Goal: Register for event/course

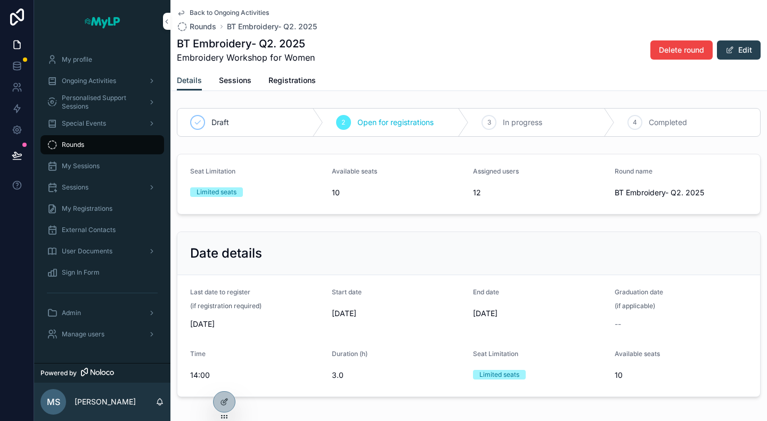
scroll to position [47, 0]
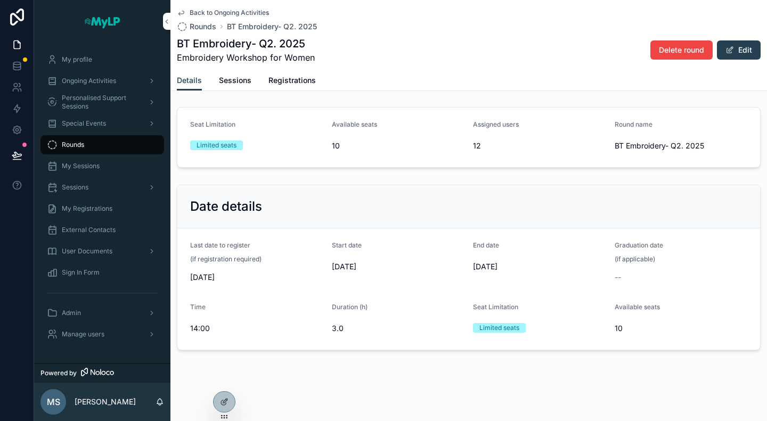
click at [80, 81] on span "Ongoing Activities" at bounding box center [89, 81] width 54 height 9
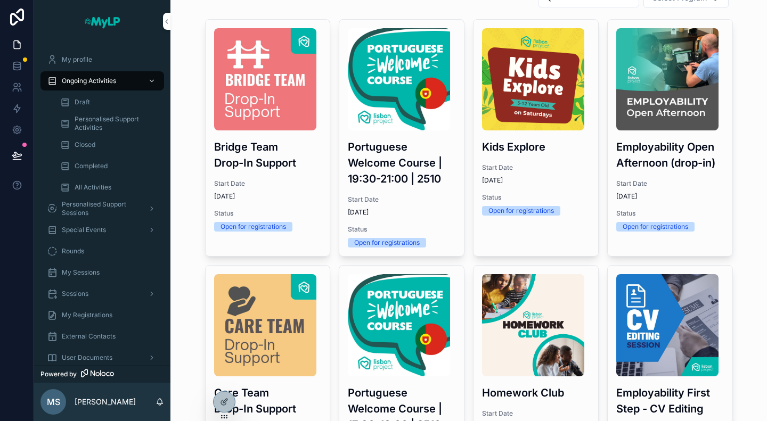
click at [85, 100] on span "Draft" at bounding box center [82, 102] width 15 height 9
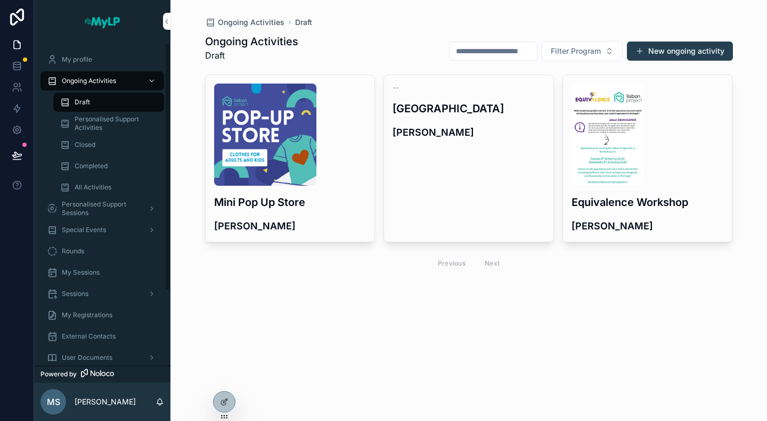
click at [107, 201] on span "Personalised Support Sessions" at bounding box center [101, 208] width 78 height 17
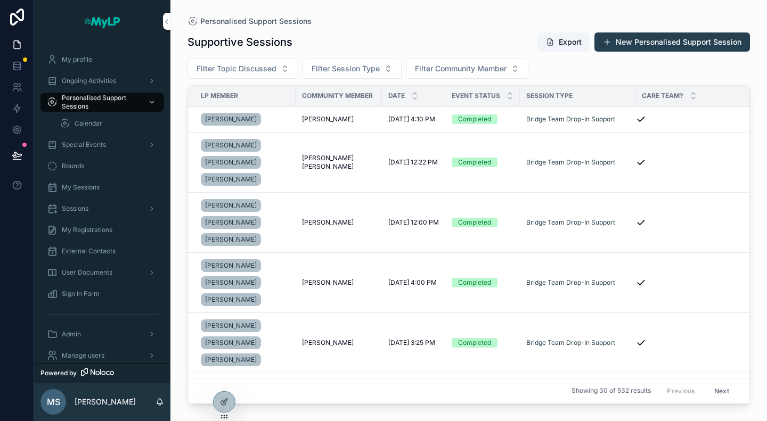
click at [95, 136] on div "Special Events" at bounding box center [102, 144] width 111 height 17
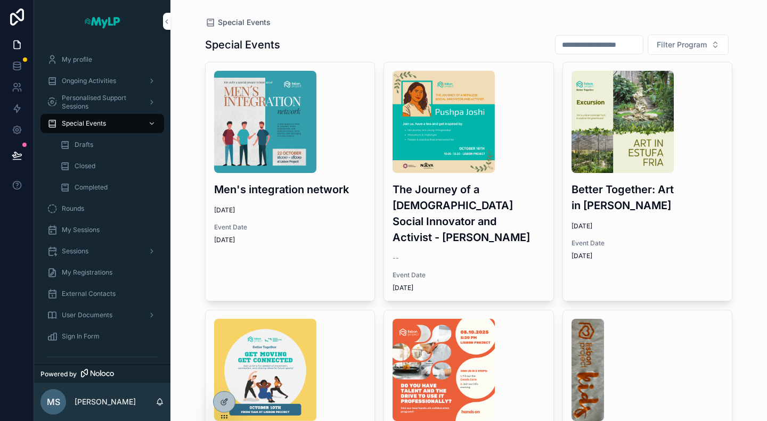
click at [93, 141] on div "Drafts" at bounding box center [109, 144] width 98 height 17
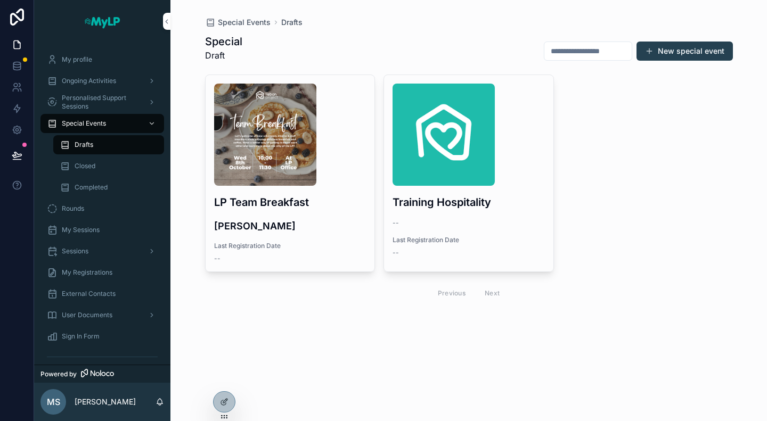
click at [330, 181] on div "scrollable content" at bounding box center [290, 135] width 152 height 102
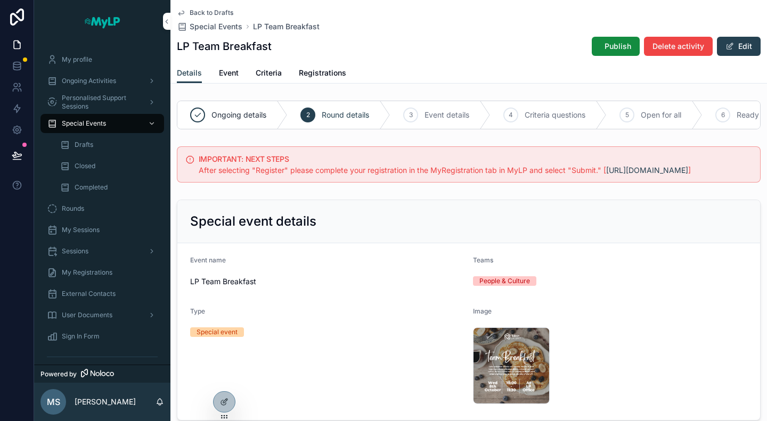
click at [605, 44] on span "Publish" at bounding box center [618, 46] width 27 height 11
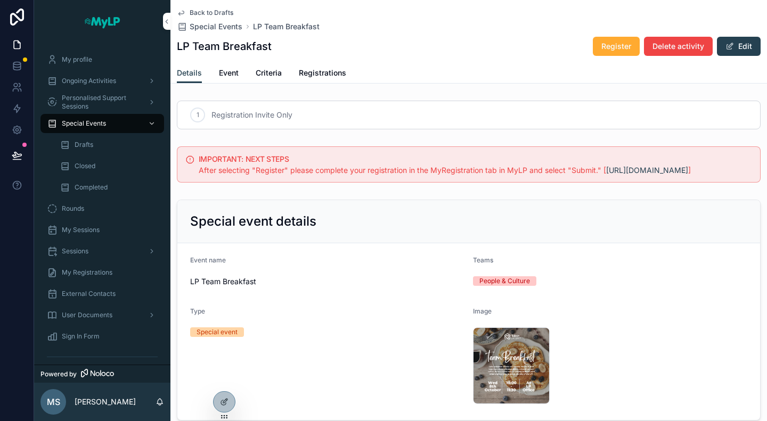
click at [0, 0] on div at bounding box center [0, 0] width 0 height 0
click at [0, 0] on icon at bounding box center [0, 0] width 0 height 0
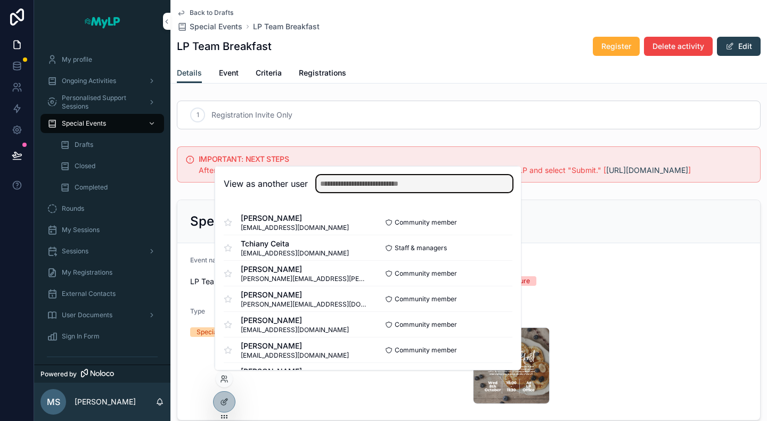
click at [349, 187] on input "text" at bounding box center [414, 183] width 196 height 17
type input "*********"
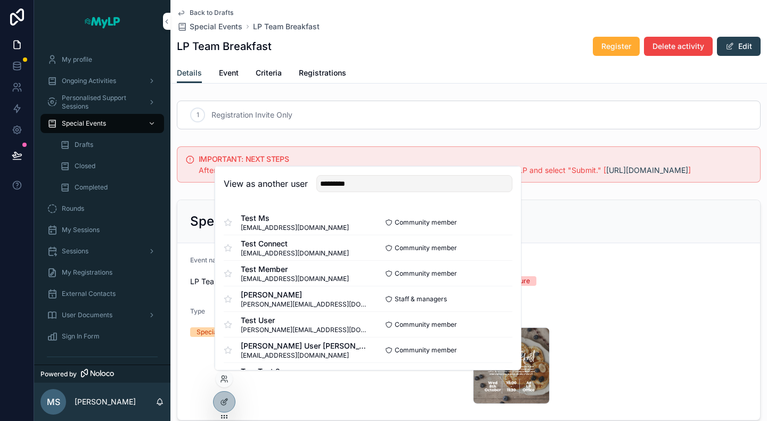
click at [0, 0] on button "Select" at bounding box center [0, 0] width 0 height 0
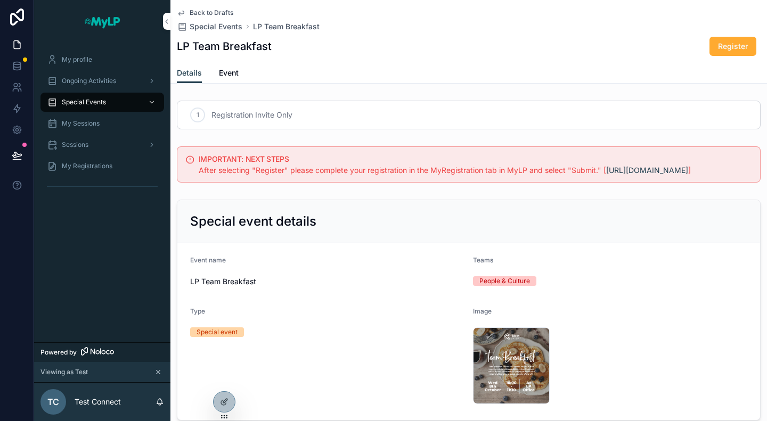
click at [78, 101] on span "Special Events" at bounding box center [84, 102] width 44 height 9
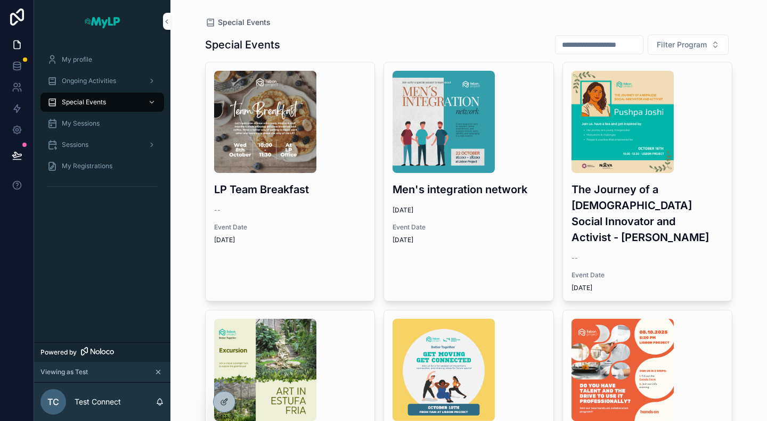
click at [311, 198] on div "LP Team Breakfast -- Event Date [DATE]" at bounding box center [290, 157] width 169 height 191
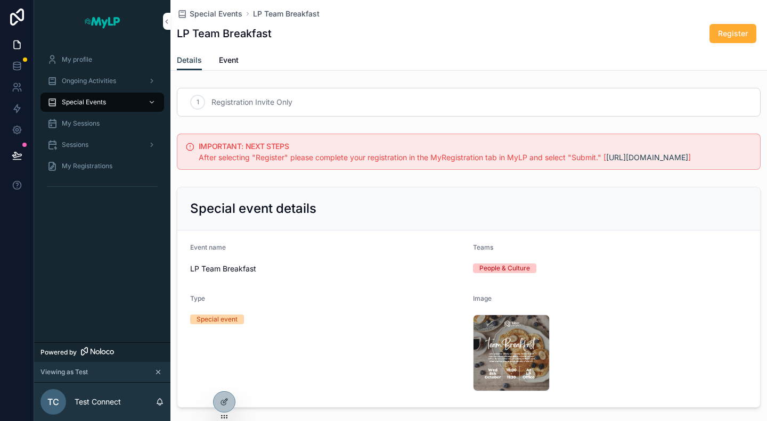
click at [718, 29] on span "Register" at bounding box center [733, 33] width 30 height 11
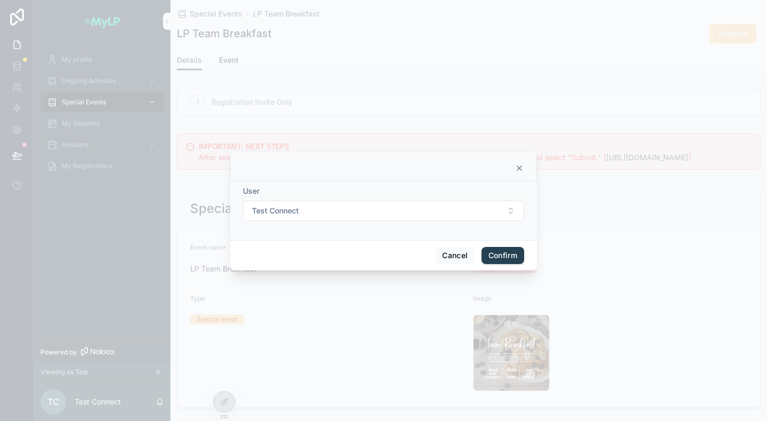
click at [497, 213] on button "Test Connect" at bounding box center [383, 211] width 281 height 20
click at [426, 301] on div "Test Connect" at bounding box center [383, 305] width 148 height 17
click at [501, 215] on button "Select Button" at bounding box center [383, 211] width 281 height 18
click at [392, 267] on div "Test Kid Connect" at bounding box center [383, 270] width 148 height 17
click at [476, 211] on button "Test Kid Connect" at bounding box center [383, 211] width 281 height 20
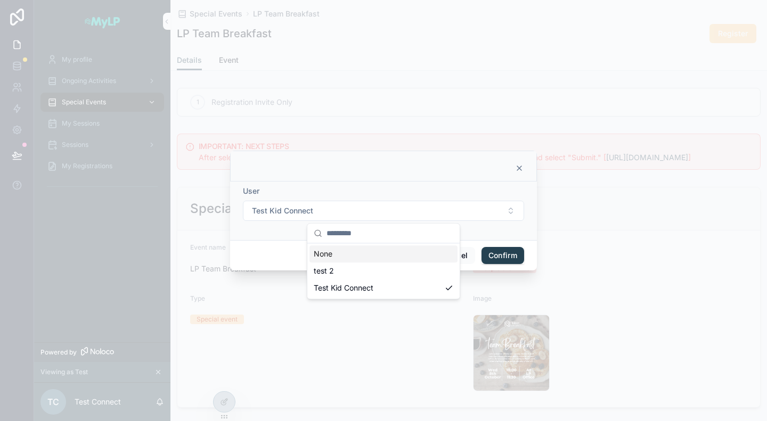
click at [362, 257] on div "None" at bounding box center [383, 254] width 148 height 17
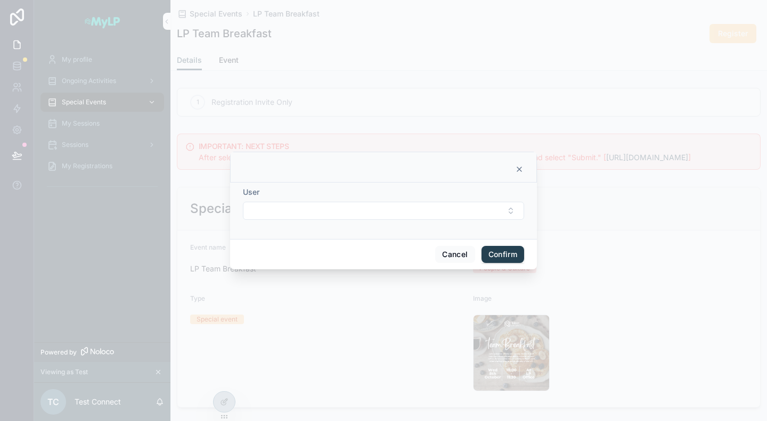
click at [480, 211] on button "Select Button" at bounding box center [383, 211] width 281 height 18
click at [517, 141] on div at bounding box center [383, 210] width 767 height 421
click at [520, 172] on icon at bounding box center [519, 169] width 9 height 9
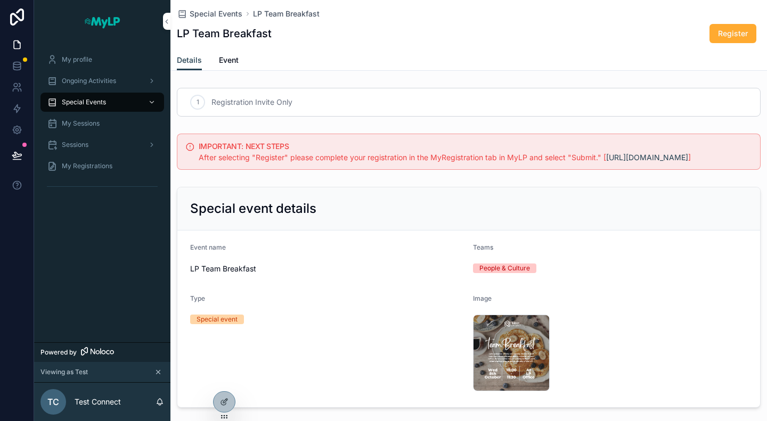
click at [723, 32] on span "Register" at bounding box center [733, 33] width 30 height 11
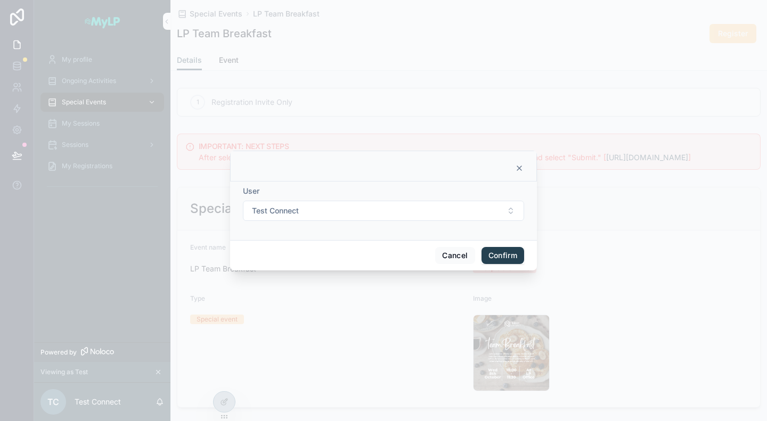
click at [503, 250] on button "Confirm" at bounding box center [503, 255] width 43 height 17
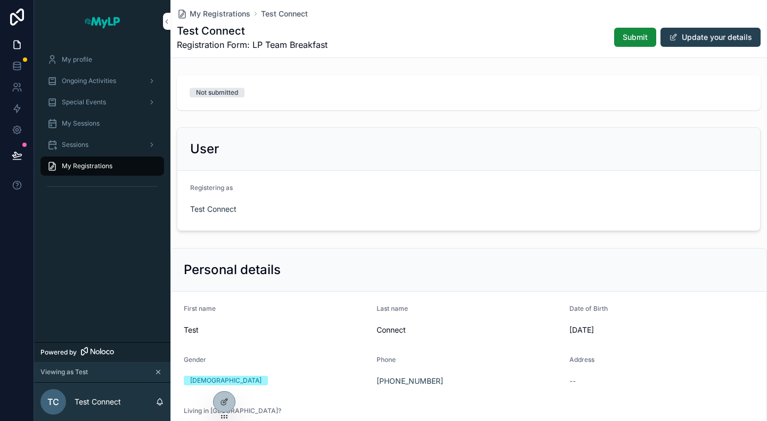
click at [623, 38] on span "Submit" at bounding box center [635, 37] width 25 height 11
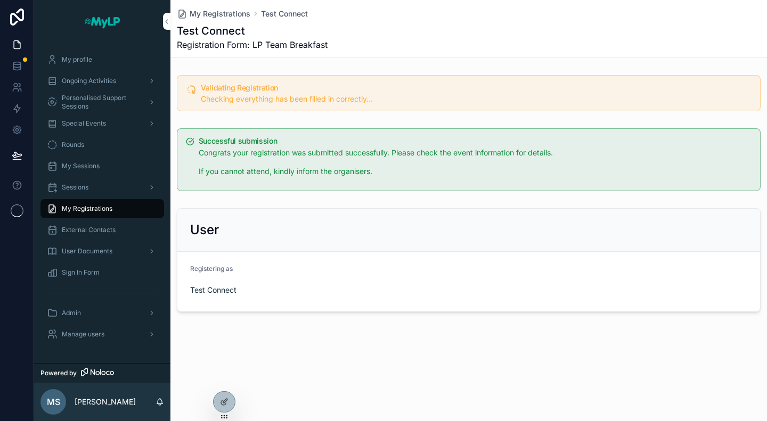
click at [98, 124] on span "Special Events" at bounding box center [84, 123] width 44 height 9
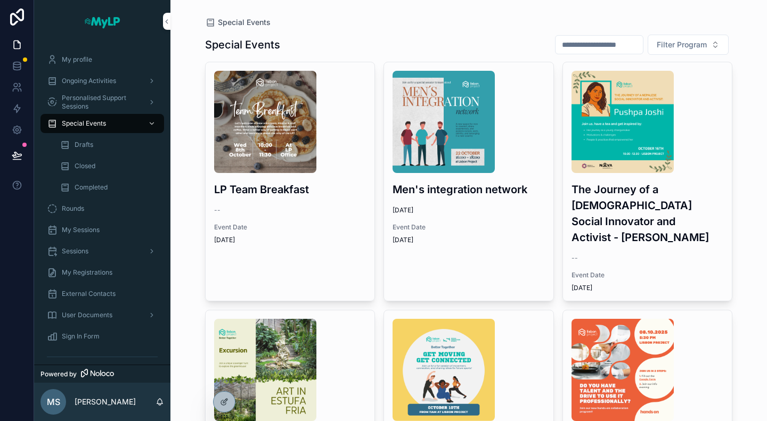
click at [306, 215] on div "LP Team Breakfast -- Event Date [DATE]" at bounding box center [290, 157] width 169 height 191
click at [222, 401] on icon at bounding box center [224, 402] width 9 height 9
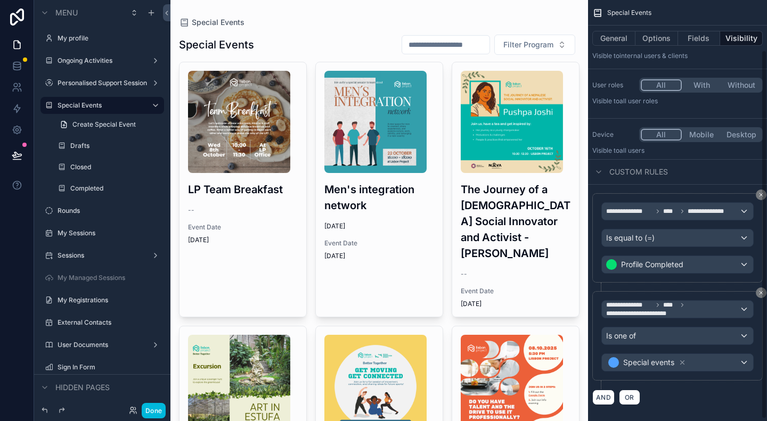
scroll to position [59, 0]
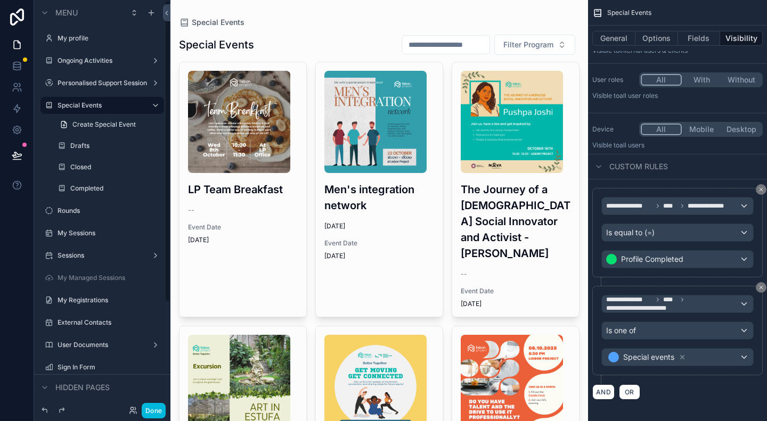
click at [249, 218] on div "scrollable content" at bounding box center [379, 417] width 418 height 834
click at [249, 218] on div "LP Team Breakfast -- Event Date [DATE]" at bounding box center [243, 157] width 127 height 191
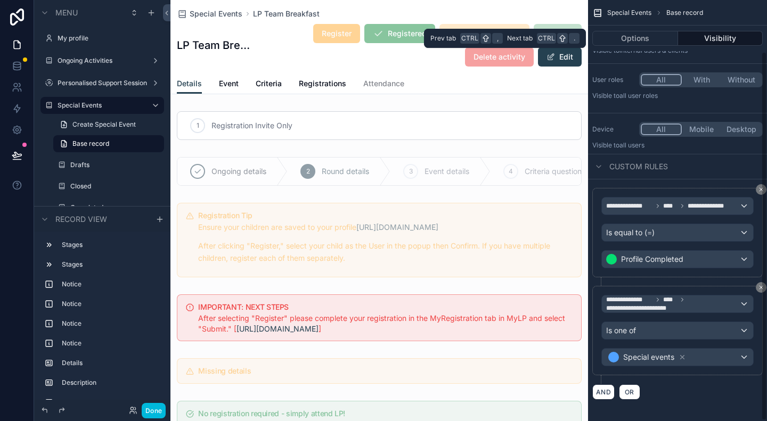
click at [738, 34] on button "Visibility" at bounding box center [720, 38] width 85 height 15
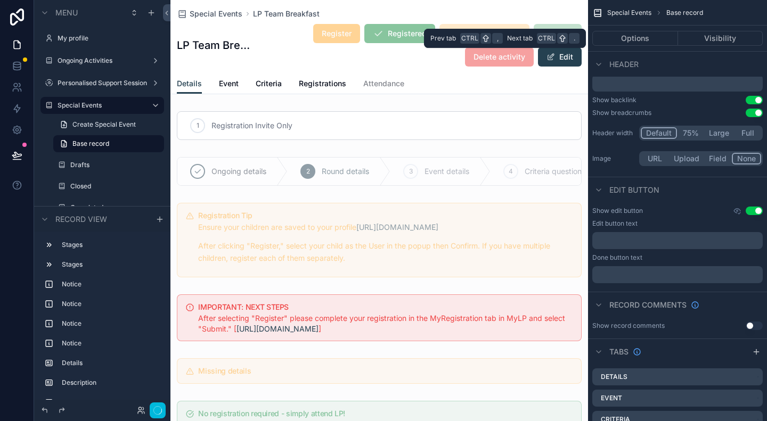
click at [738, 34] on button "Visibility" at bounding box center [720, 38] width 85 height 15
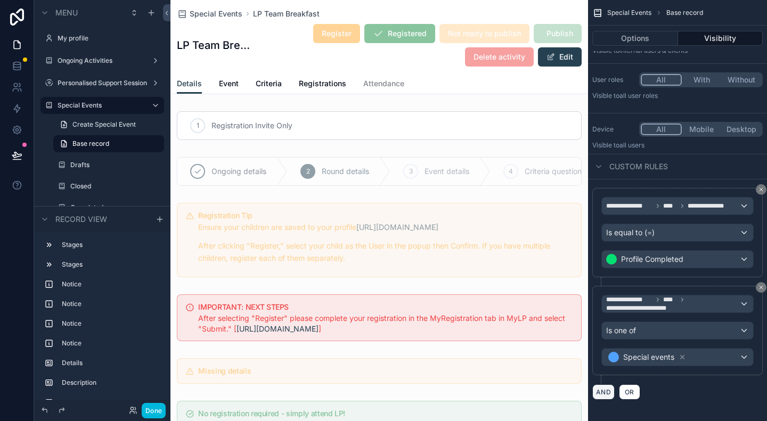
click at [605, 389] on button "AND" at bounding box center [603, 392] width 22 height 15
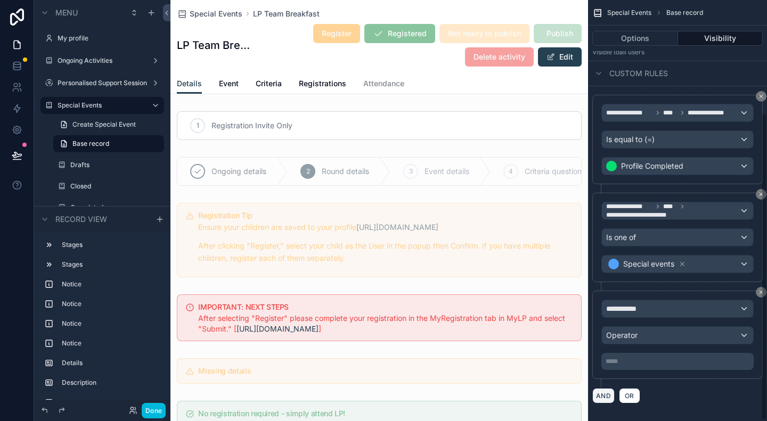
scroll to position [154, 0]
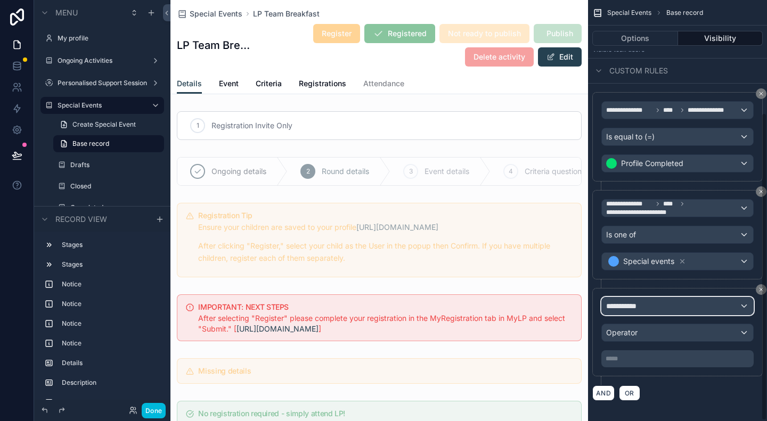
click at [662, 303] on div "**********" at bounding box center [677, 306] width 151 height 17
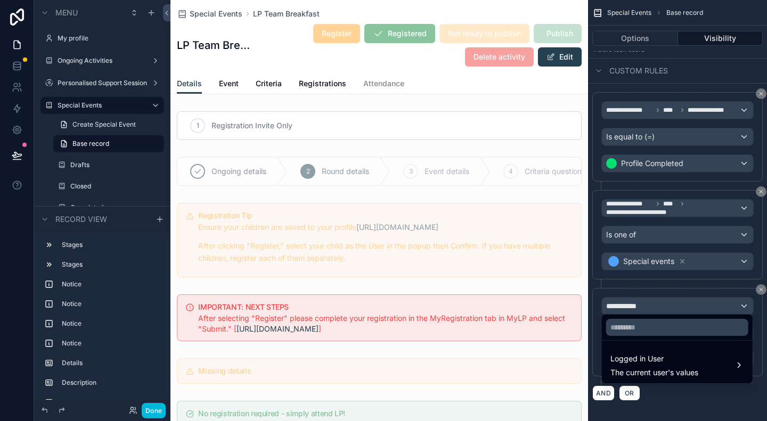
click at [674, 359] on span "Logged in User" at bounding box center [654, 359] width 88 height 13
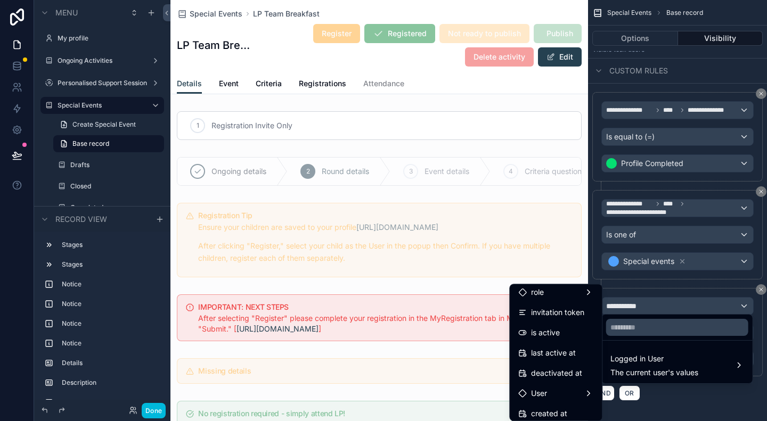
scroll to position [160, 0]
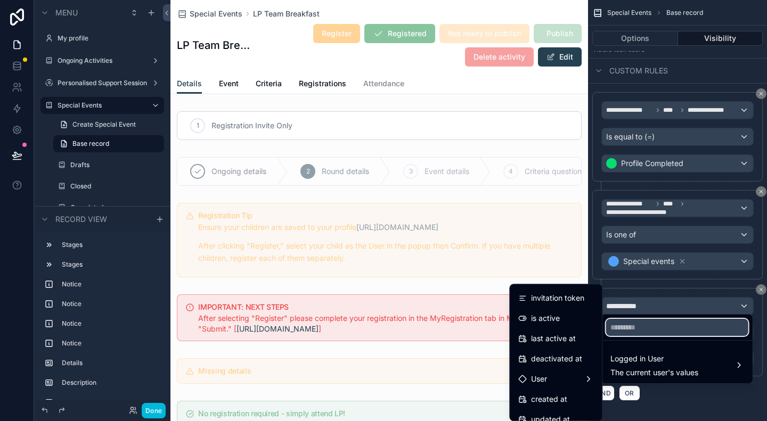
click at [626, 330] on input "text" at bounding box center [677, 327] width 142 height 17
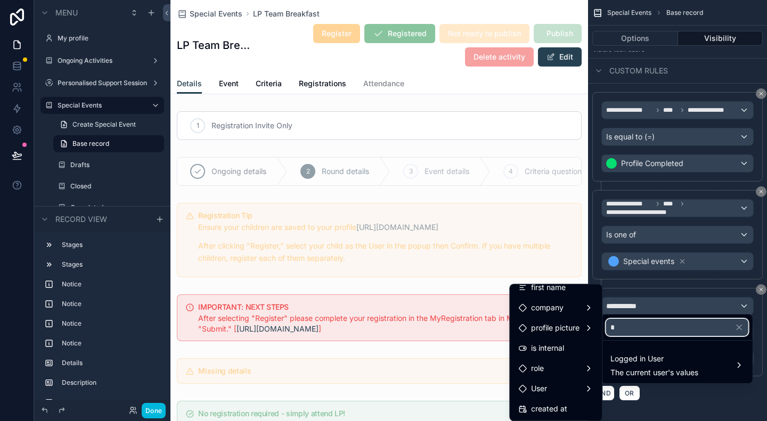
scroll to position [0, 0]
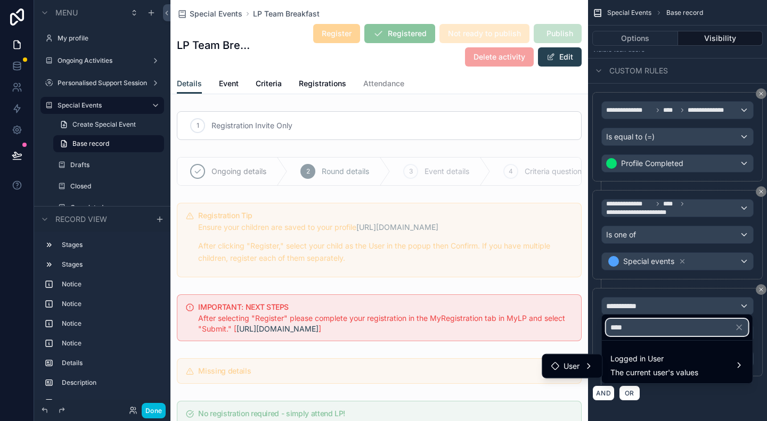
type input "****"
click at [589, 365] on div "User" at bounding box center [572, 366] width 43 height 13
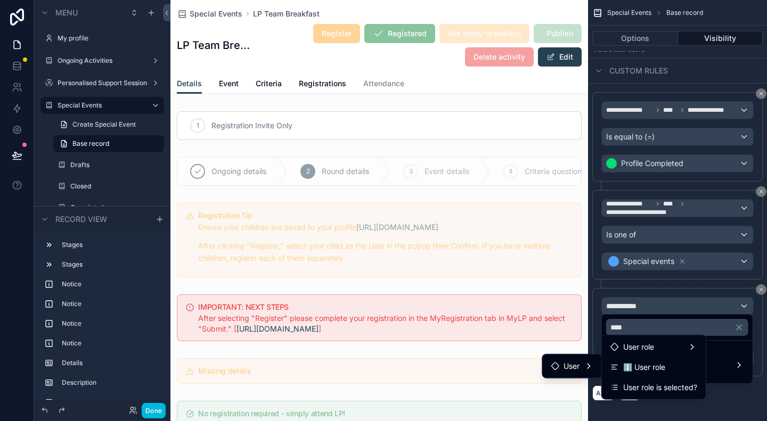
click at [654, 345] on span "User role" at bounding box center [638, 347] width 31 height 13
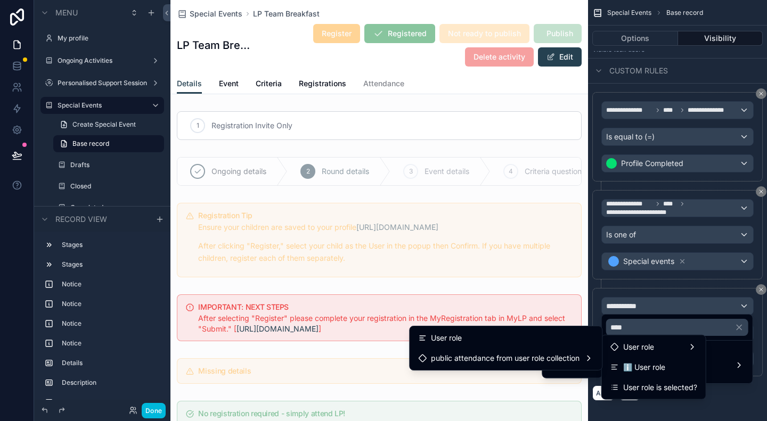
click at [557, 340] on div "User role" at bounding box center [505, 338] width 175 height 13
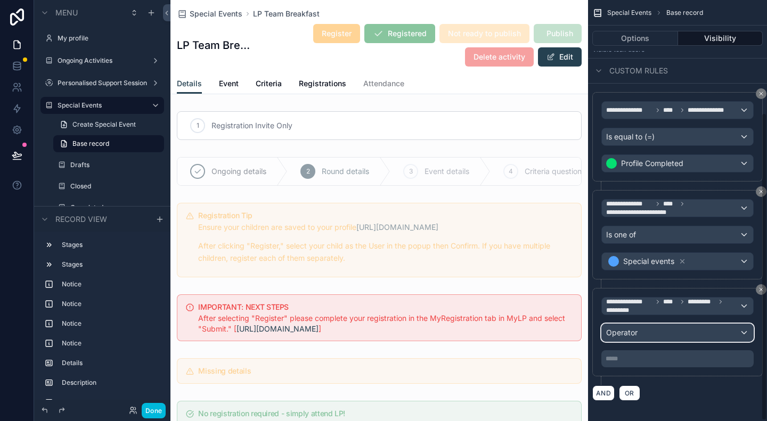
click at [658, 324] on div "Operator" at bounding box center [677, 332] width 151 height 17
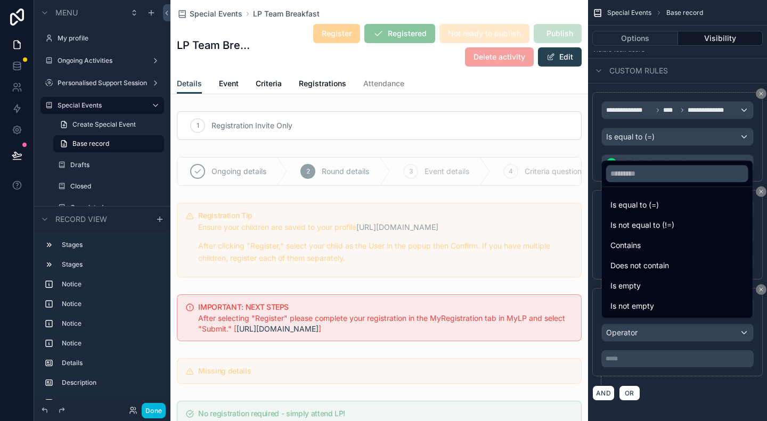
click at [664, 224] on span "Is not equal to (!=)" at bounding box center [642, 225] width 64 height 13
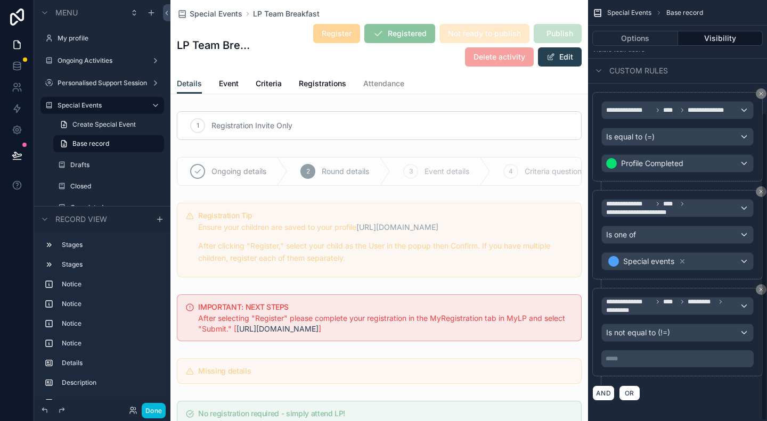
click at [649, 361] on div "***** ﻿" at bounding box center [677, 358] width 152 height 17
click at [650, 355] on p "***** ﻿" at bounding box center [679, 359] width 146 height 9
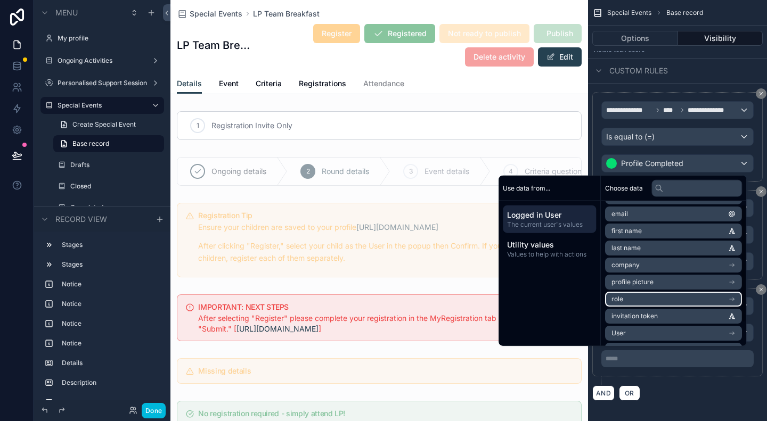
scroll to position [32, 0]
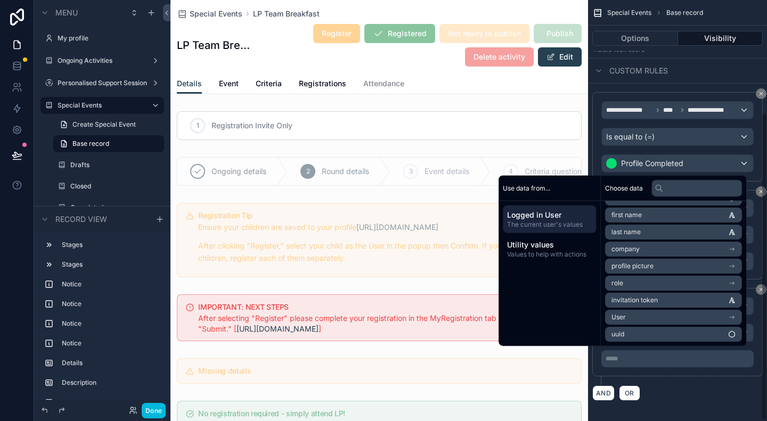
click at [541, 249] on span "Utility values" at bounding box center [549, 245] width 85 height 11
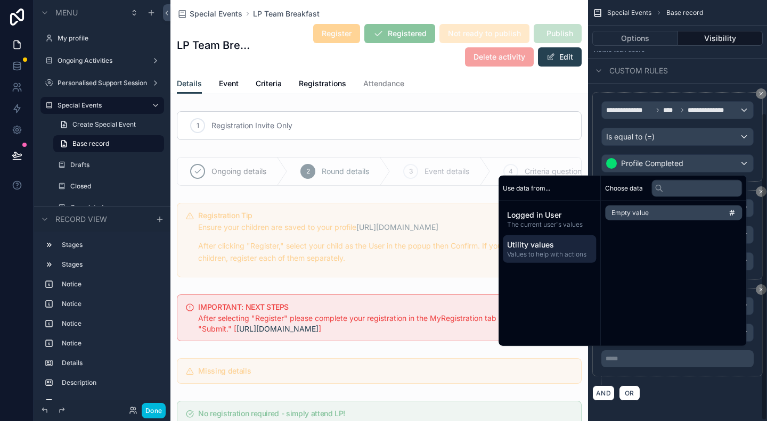
scroll to position [0, 0]
click at [694, 385] on div "AND OR" at bounding box center [677, 393] width 170 height 16
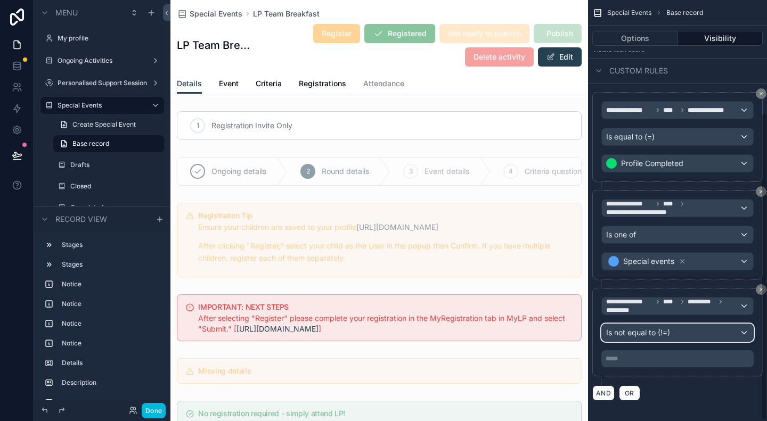
click at [663, 329] on span "Is not equal to (!=)" at bounding box center [638, 333] width 64 height 11
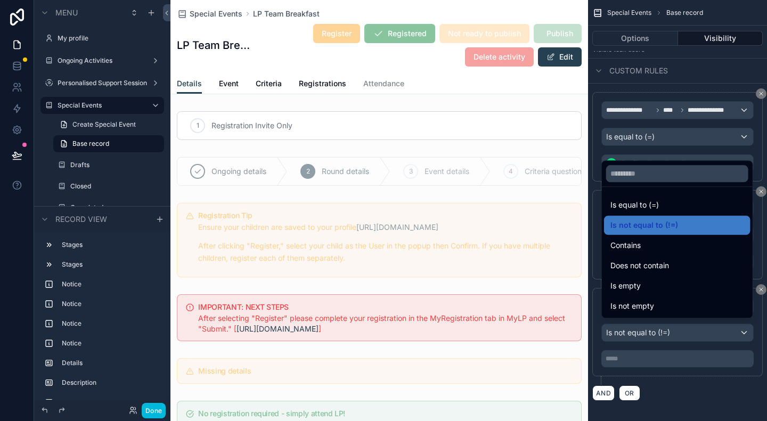
click at [699, 379] on div "scrollable content" at bounding box center [383, 210] width 767 height 421
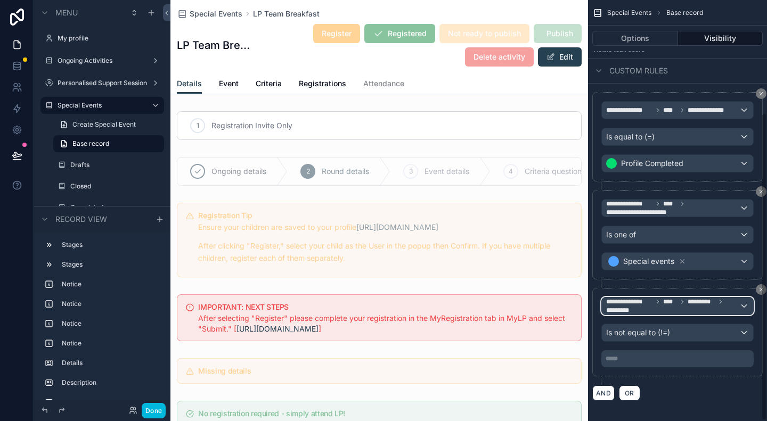
click at [690, 306] on span "**********" at bounding box center [672, 306] width 133 height 17
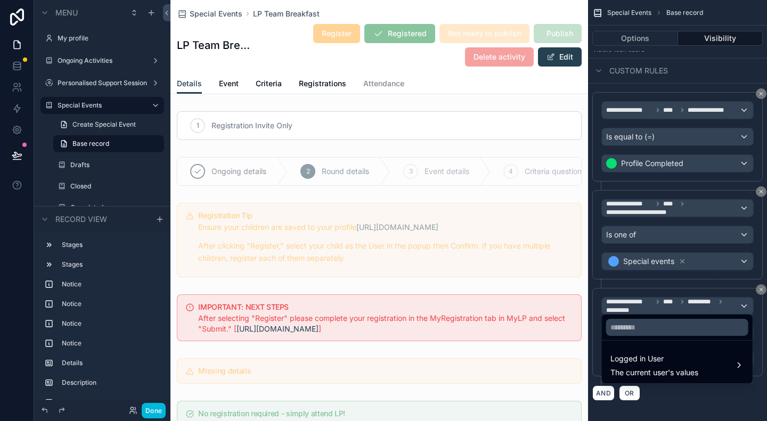
click at [683, 365] on div "Logged in User The current user's values" at bounding box center [654, 366] width 88 height 26
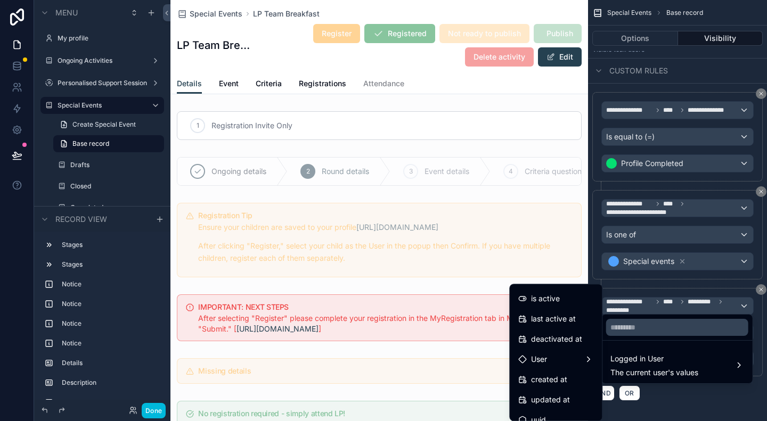
scroll to position [191, 0]
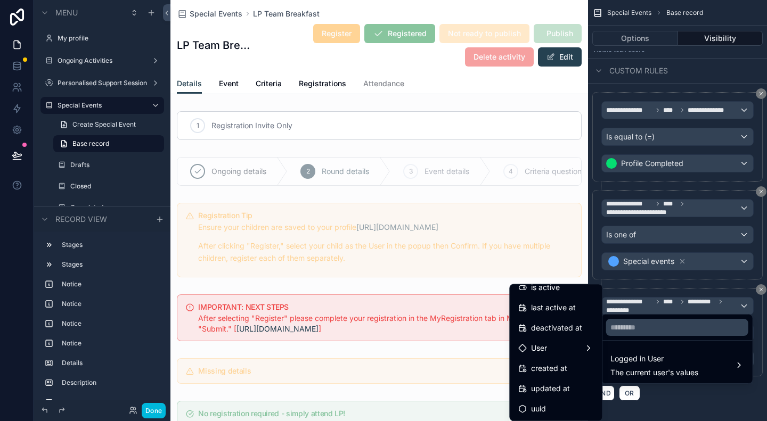
click at [542, 347] on div "User" at bounding box center [555, 348] width 75 height 13
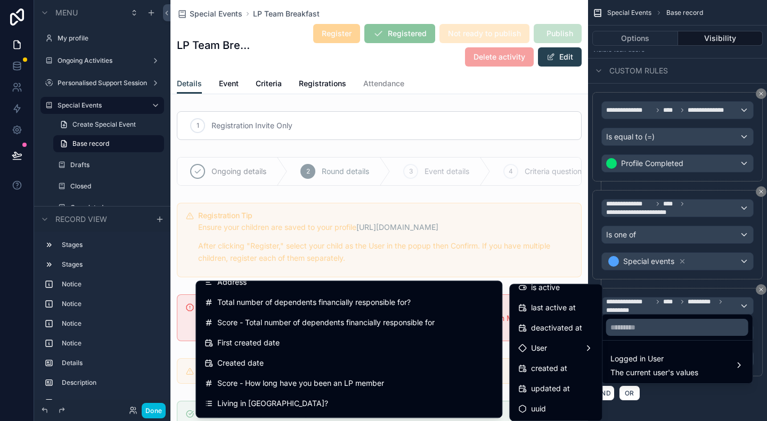
scroll to position [266, 0]
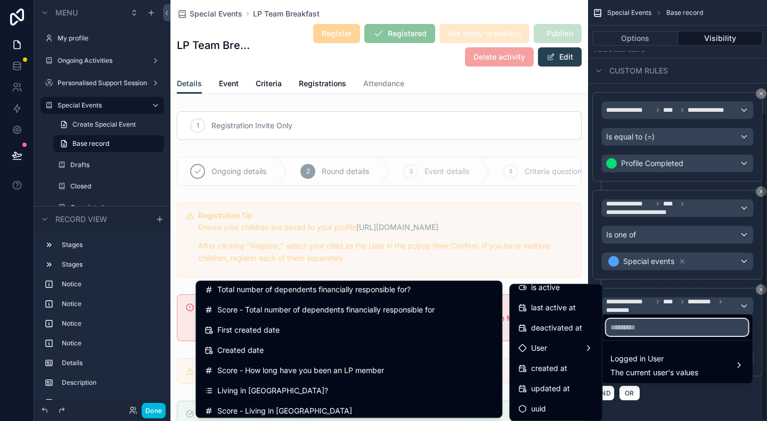
click at [664, 328] on input "text" at bounding box center [677, 327] width 142 height 17
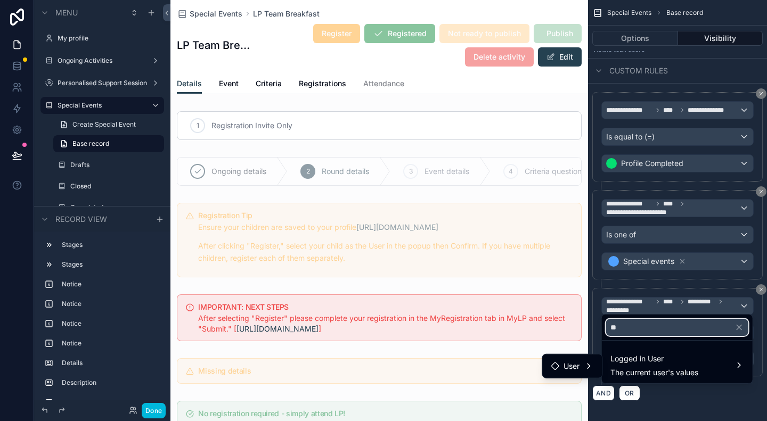
scroll to position [0, 0]
type input "****"
click at [582, 366] on div "User" at bounding box center [572, 366] width 43 height 13
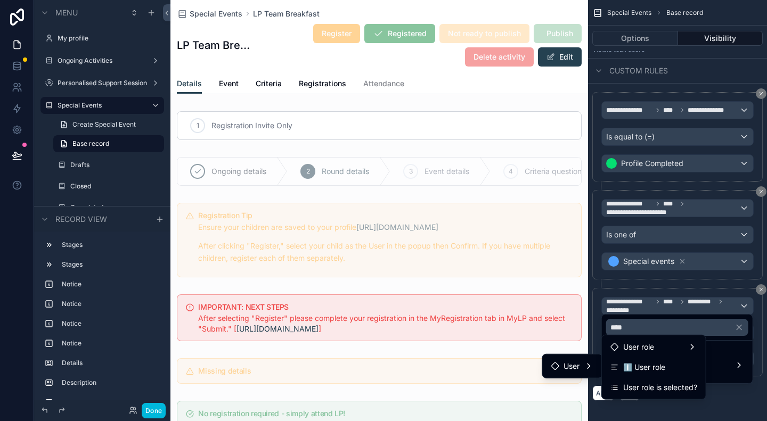
click at [632, 363] on span "ℹ️ User role" at bounding box center [644, 367] width 42 height 13
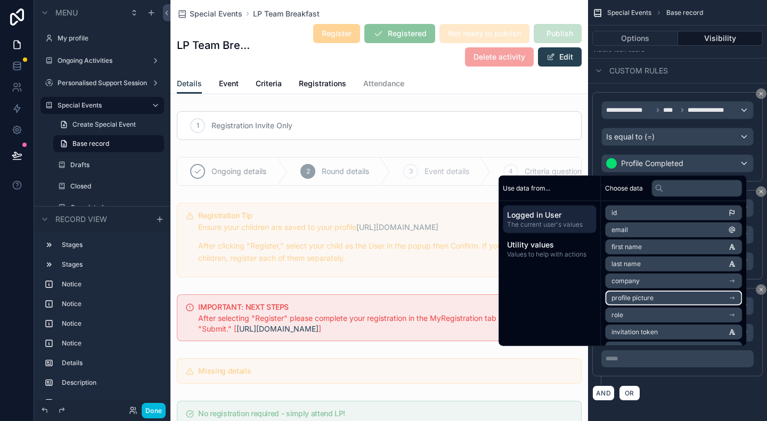
scroll to position [32, 0]
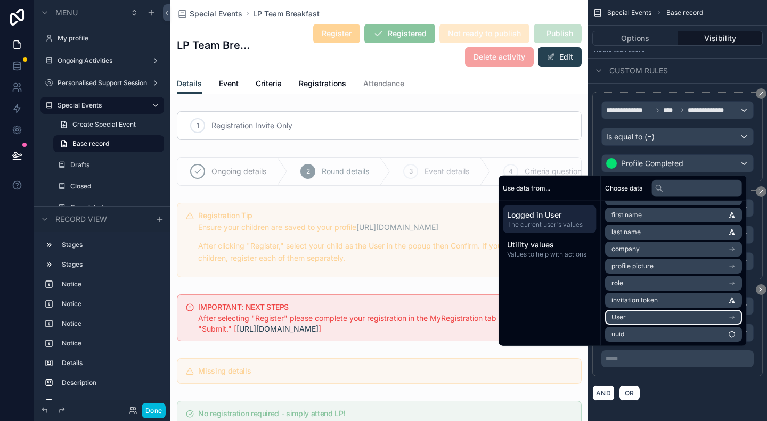
click at [676, 317] on li "User" at bounding box center [673, 317] width 137 height 15
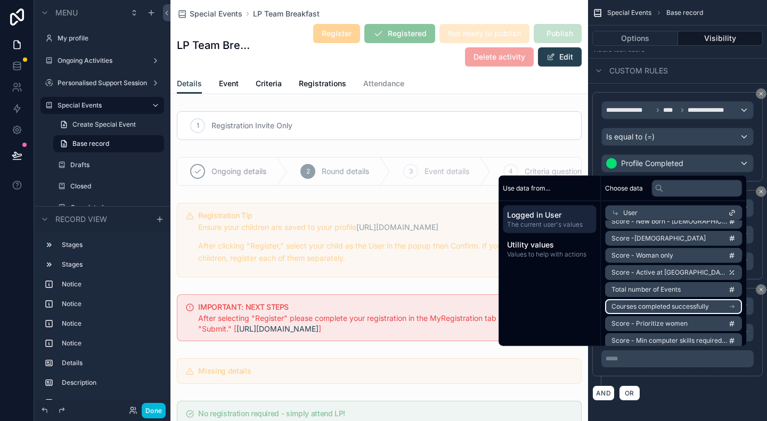
scroll to position [937, 0]
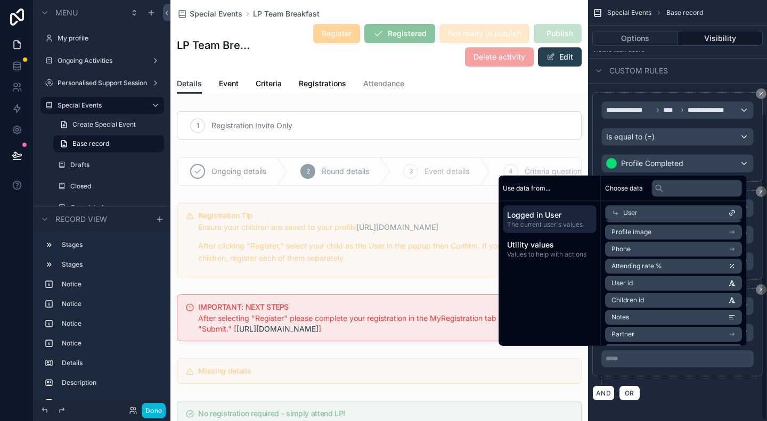
click at [689, 386] on div "AND OR" at bounding box center [677, 393] width 170 height 16
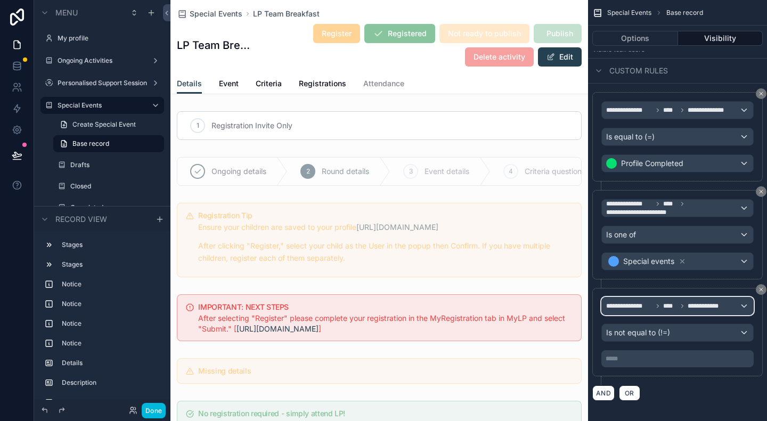
click at [712, 304] on span "**********" at bounding box center [707, 306] width 38 height 9
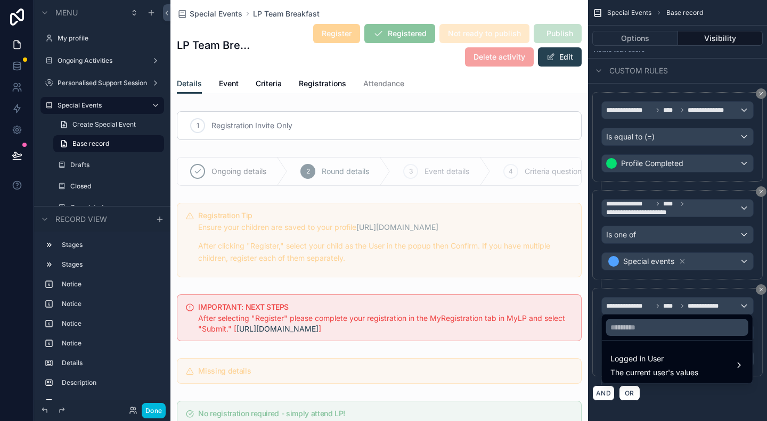
click at [691, 369] on span "The current user's values" at bounding box center [654, 373] width 88 height 11
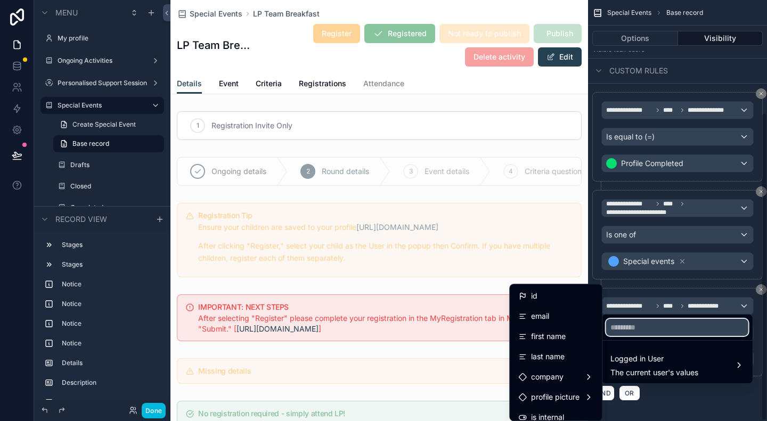
click at [645, 320] on input "text" at bounding box center [677, 327] width 142 height 17
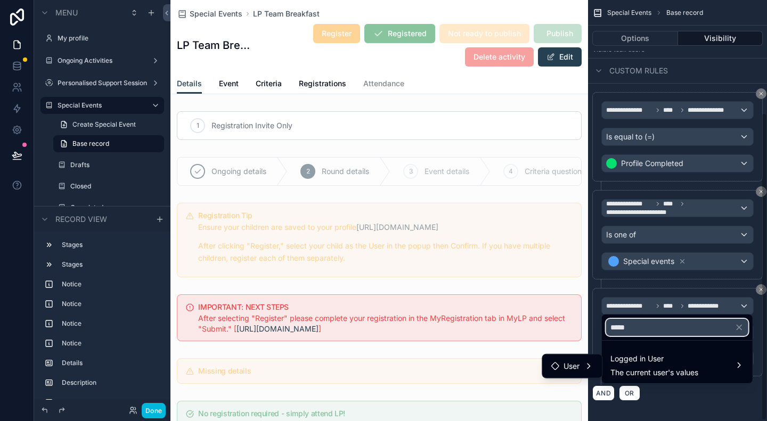
type input "*****"
click at [569, 361] on span "User" at bounding box center [572, 366] width 16 height 13
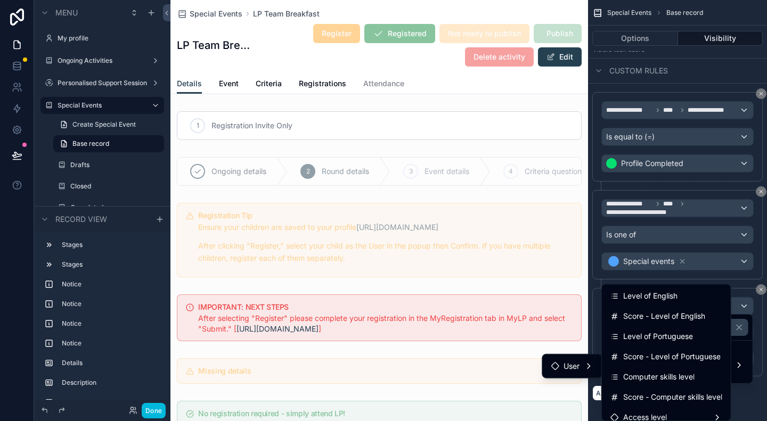
scroll to position [29, 0]
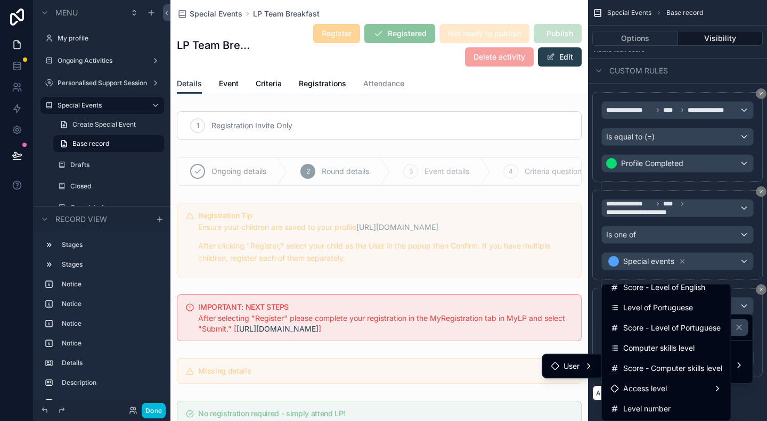
click at [671, 388] on div "Access level" at bounding box center [666, 388] width 112 height 13
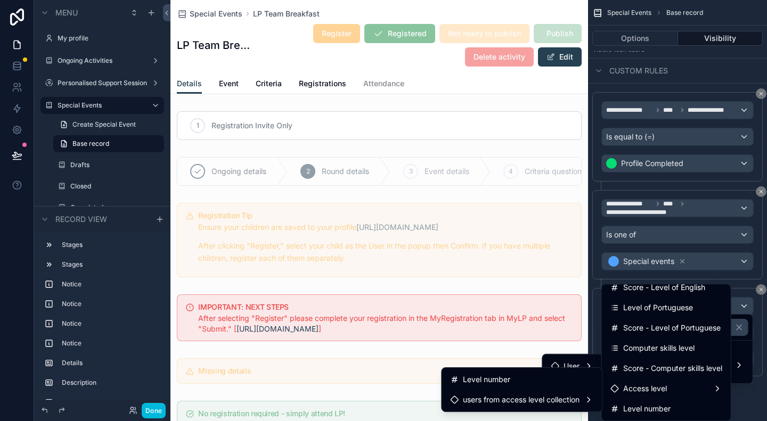
click at [516, 382] on div "Level number" at bounding box center [521, 379] width 143 height 13
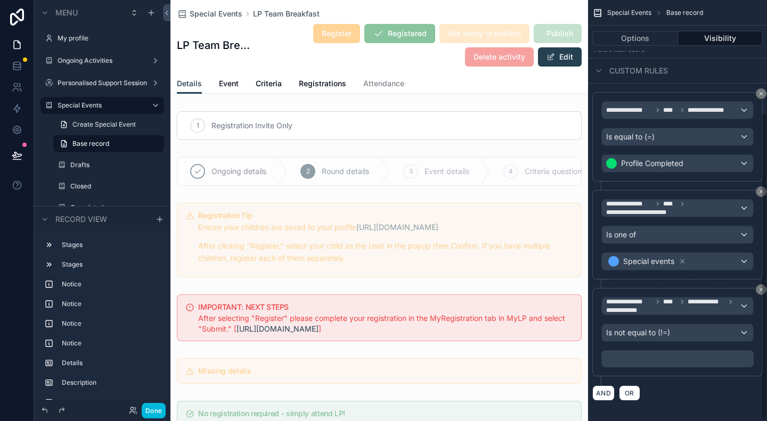
click at [678, 350] on div "﻿" at bounding box center [677, 358] width 152 height 17
click at [678, 356] on p "***** ﻿" at bounding box center [679, 359] width 146 height 9
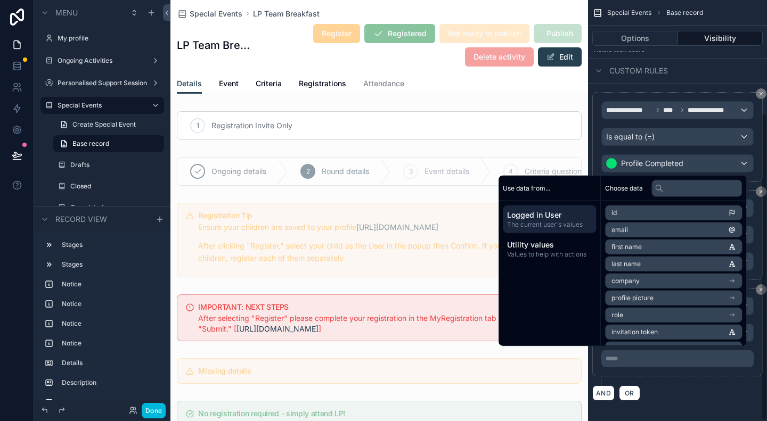
click at [717, 385] on div "AND OR" at bounding box center [677, 393] width 170 height 16
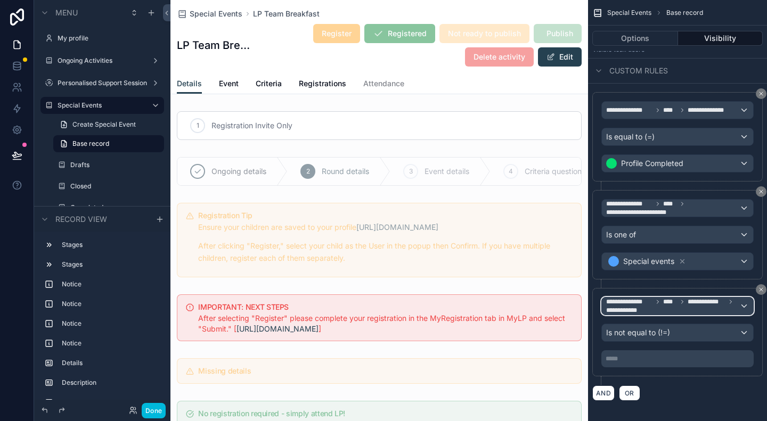
click at [683, 306] on span "**********" at bounding box center [672, 306] width 133 height 17
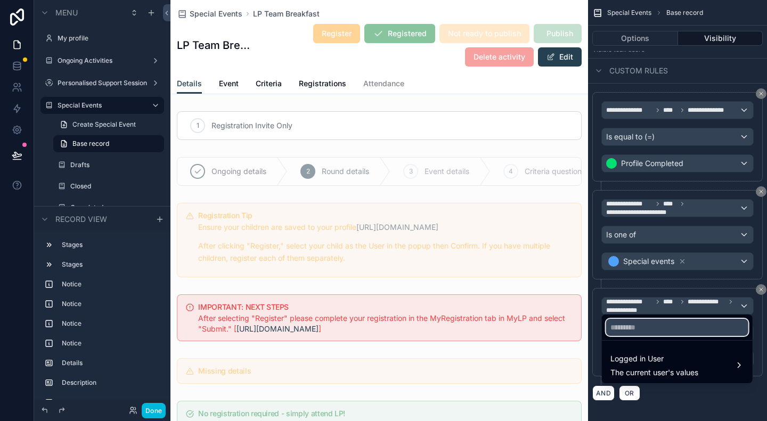
click at [686, 334] on input "text" at bounding box center [677, 327] width 142 height 17
type input "*****"
click at [695, 369] on span "The current user's values" at bounding box center [654, 373] width 88 height 11
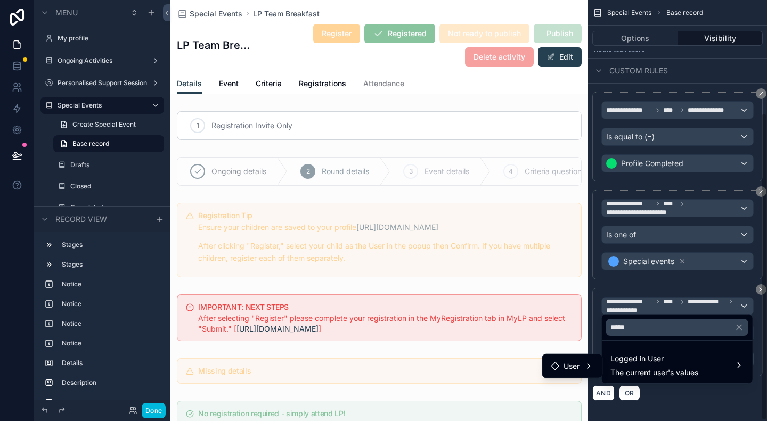
click at [573, 386] on div "scrollable content" at bounding box center [379, 371] width 418 height 34
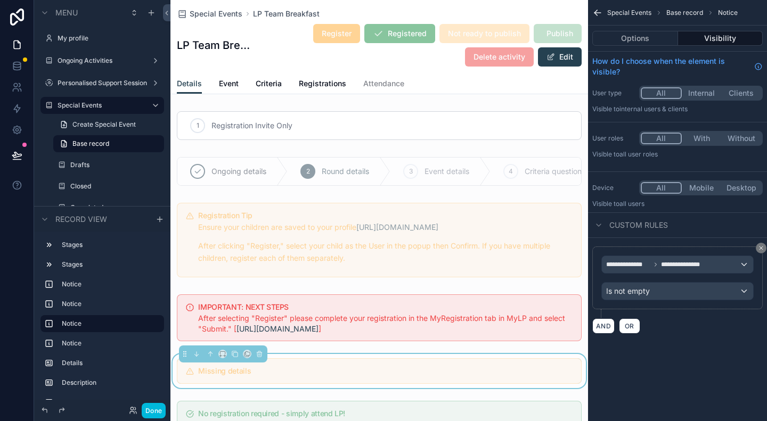
click at [257, 40] on div "Register Registered Not ready to publish Publish Delete activity Edit" at bounding box center [418, 45] width 327 height 44
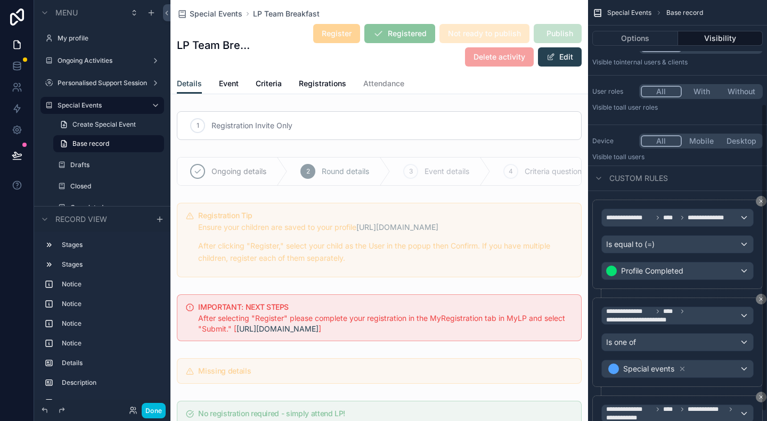
scroll to position [154, 0]
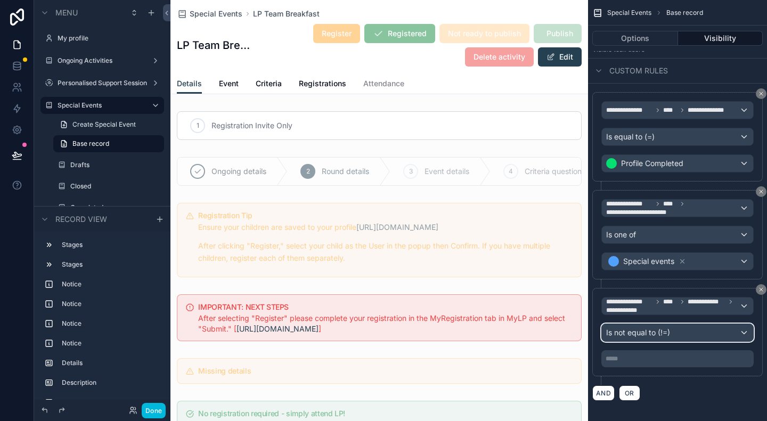
click at [688, 327] on div "Is not equal to (!=)" at bounding box center [677, 332] width 151 height 17
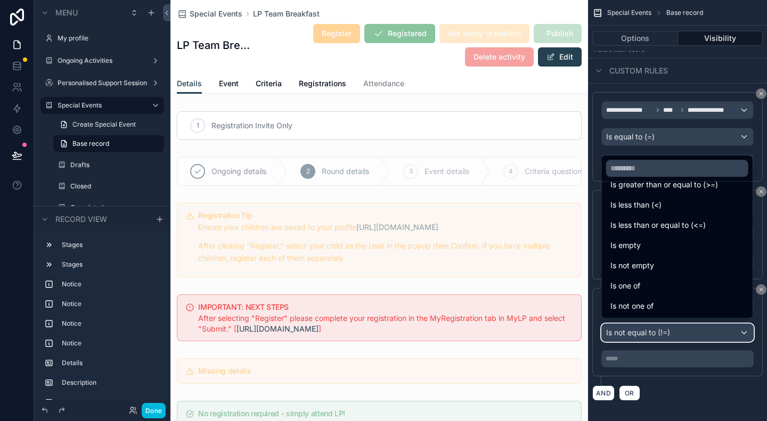
scroll to position [0, 0]
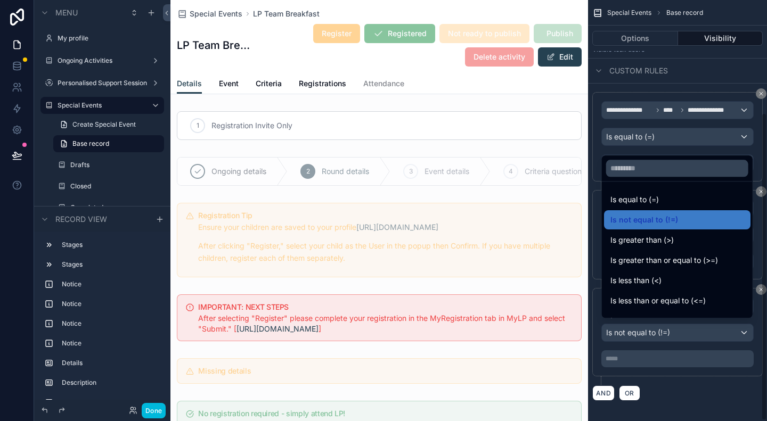
click at [686, 352] on div "scrollable content" at bounding box center [383, 210] width 767 height 421
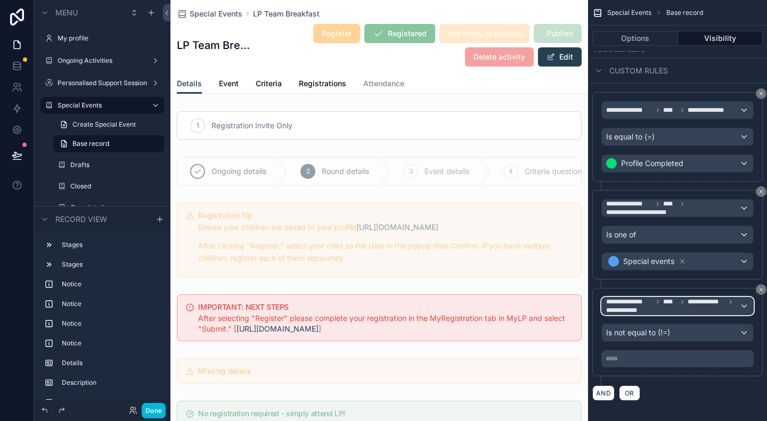
click at [704, 303] on span "**********" at bounding box center [672, 306] width 133 height 17
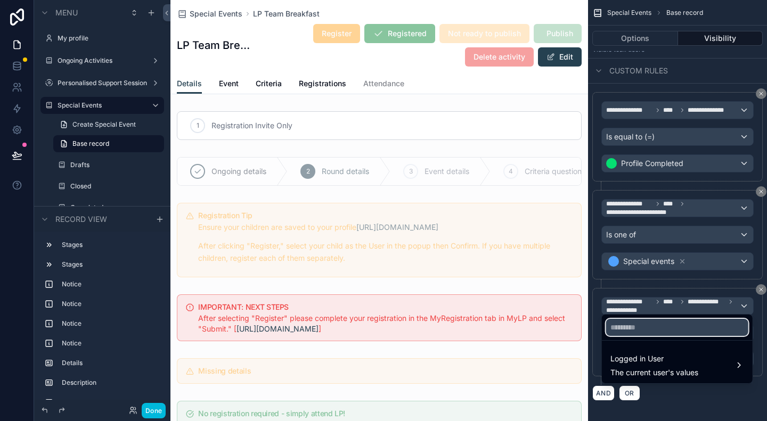
click at [681, 335] on input "text" at bounding box center [677, 327] width 142 height 17
type input "*****"
click at [679, 368] on span "The current user's values" at bounding box center [654, 373] width 88 height 11
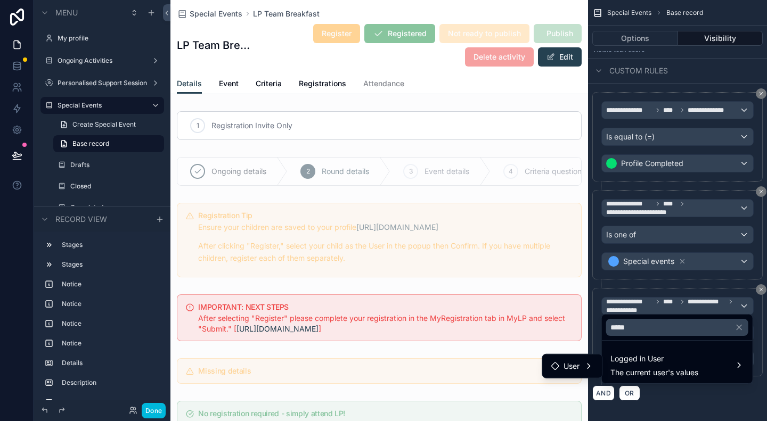
click at [575, 367] on span "User" at bounding box center [572, 366] width 16 height 13
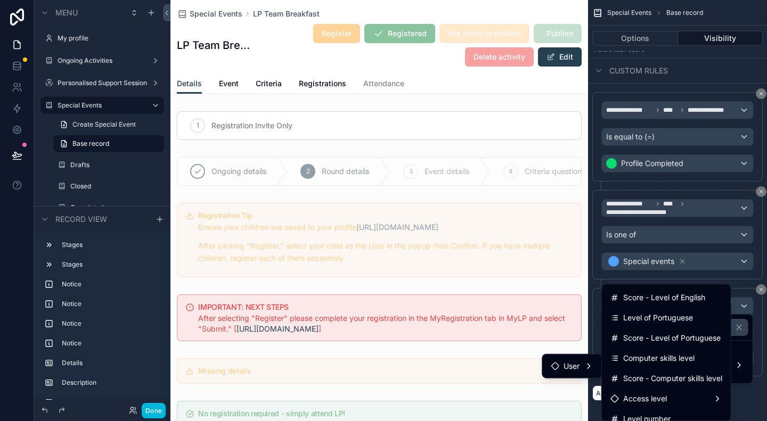
scroll to position [29, 0]
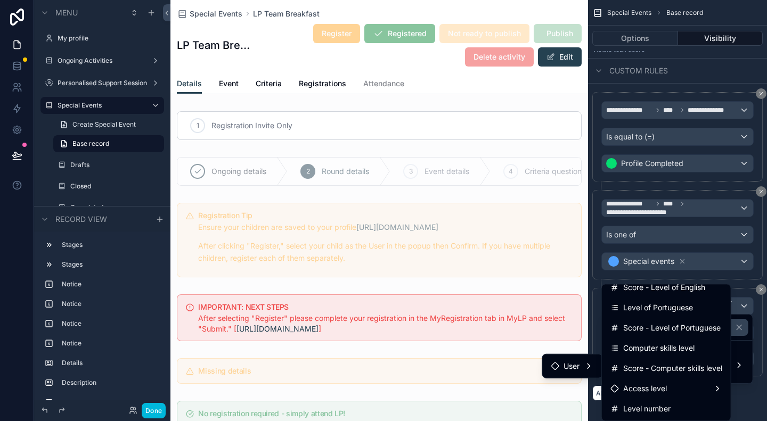
click at [671, 393] on div "Access level" at bounding box center [666, 388] width 112 height 13
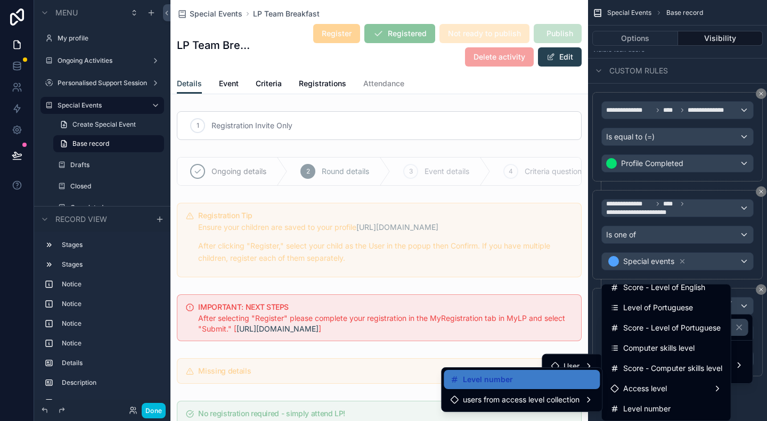
click at [656, 408] on span "Level number" at bounding box center [646, 409] width 47 height 13
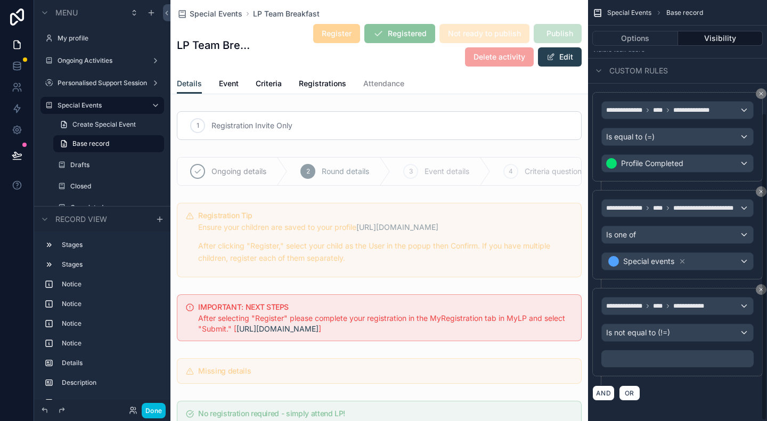
click at [670, 350] on div "﻿" at bounding box center [677, 358] width 152 height 17
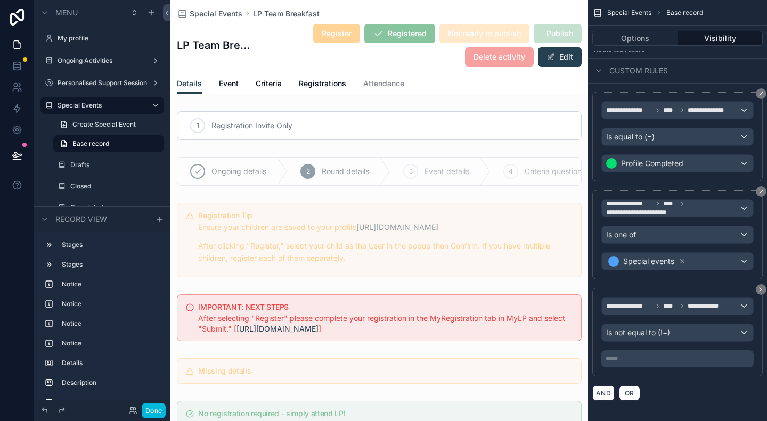
click at [662, 355] on p "***** ﻿" at bounding box center [679, 359] width 146 height 9
click at [680, 374] on div "**********" at bounding box center [677, 336] width 170 height 97
click at [672, 317] on div "**********" at bounding box center [677, 332] width 152 height 70
click at [700, 288] on div "**********" at bounding box center [677, 332] width 170 height 88
click at [689, 307] on div "**********" at bounding box center [677, 306] width 151 height 17
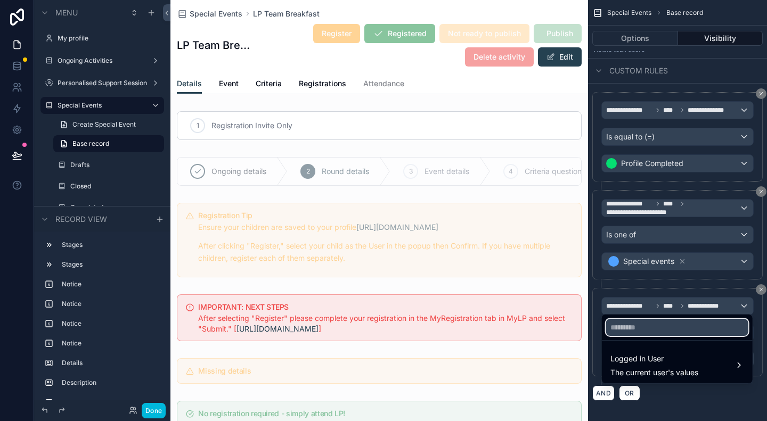
click at [662, 329] on input "text" at bounding box center [677, 327] width 142 height 17
type input "****"
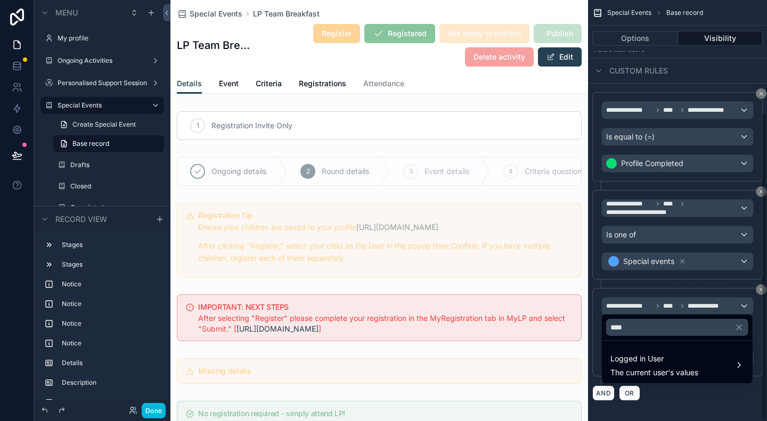
click at [669, 349] on div "Logged in User The current user's values" at bounding box center [677, 365] width 146 height 32
click at [572, 366] on span "User" at bounding box center [572, 366] width 16 height 13
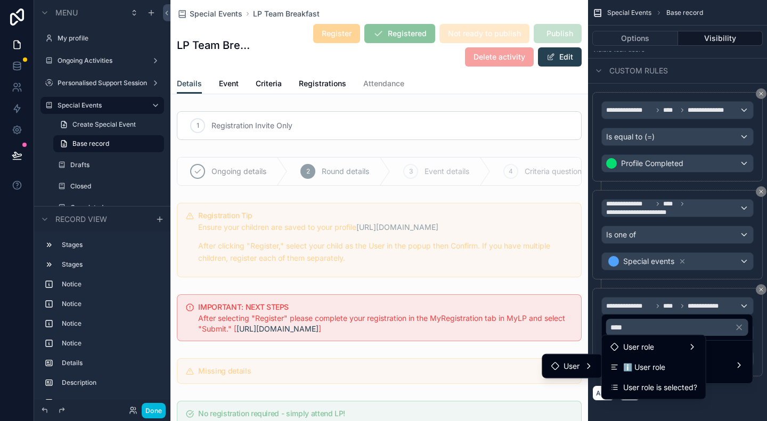
click at [646, 346] on span "User role" at bounding box center [638, 347] width 31 height 13
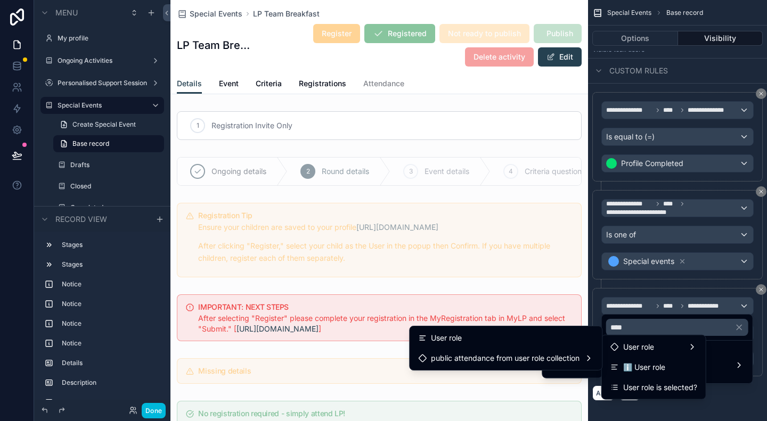
click at [524, 341] on div "User role" at bounding box center [505, 338] width 175 height 13
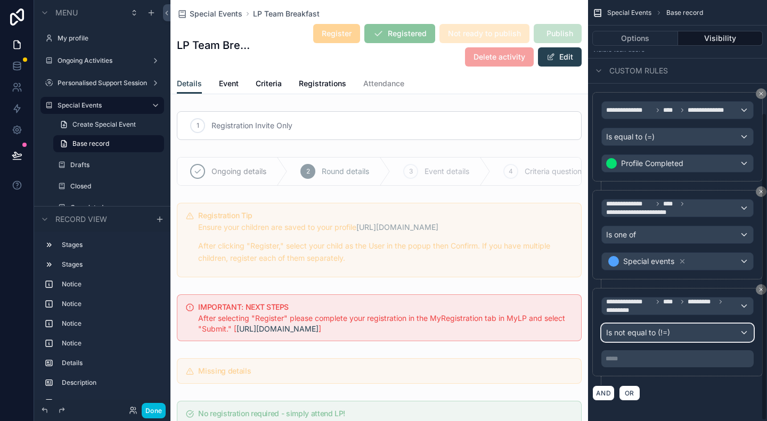
click at [671, 327] on div "Is not equal to (!=)" at bounding box center [677, 332] width 151 height 17
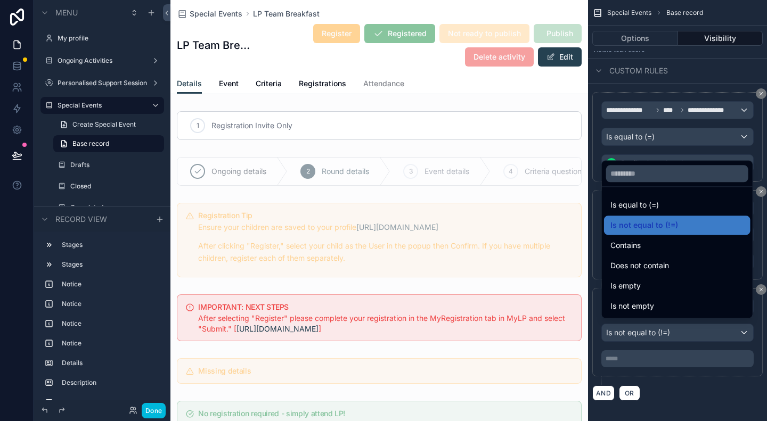
click at [667, 270] on span "Does not contain" at bounding box center [639, 265] width 59 height 13
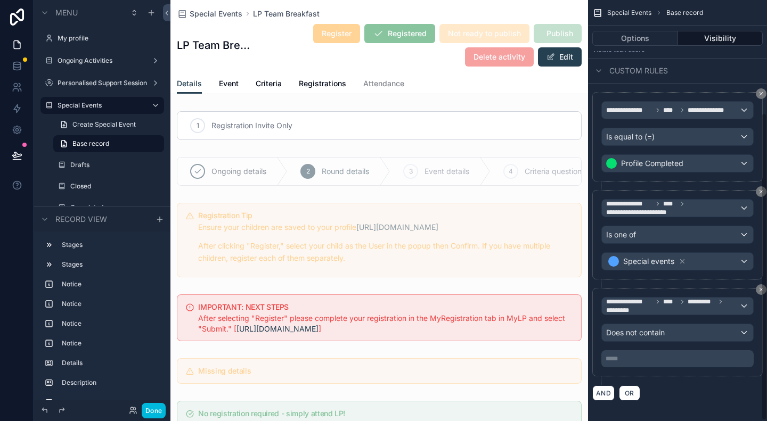
click at [658, 350] on div "***** ﻿" at bounding box center [677, 358] width 152 height 17
click at [659, 355] on p "***** ﻿" at bounding box center [679, 359] width 146 height 9
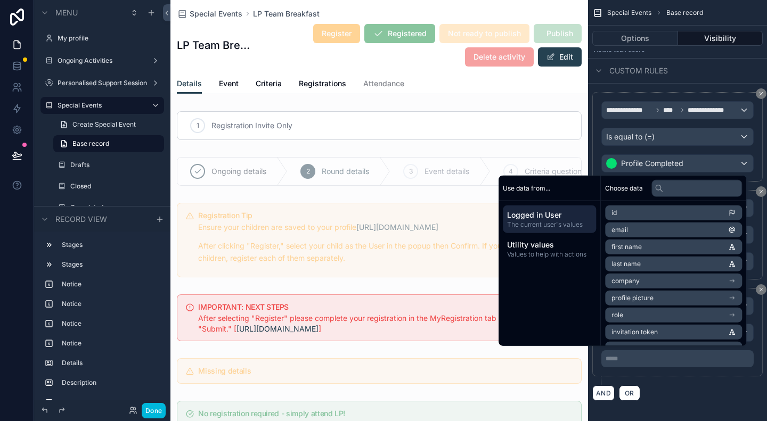
click at [561, 242] on span "Utility values" at bounding box center [549, 245] width 85 height 11
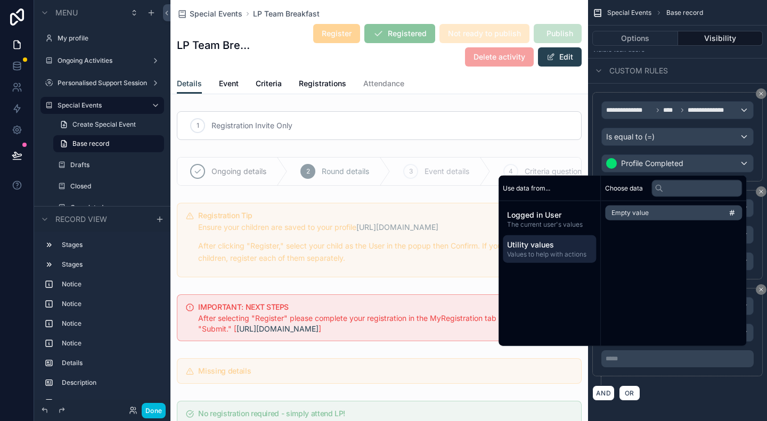
click at [555, 215] on span "Logged in User" at bounding box center [549, 215] width 85 height 11
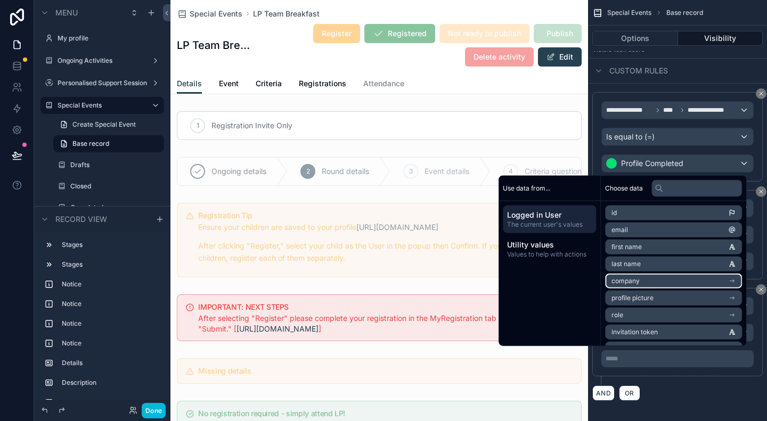
scroll to position [32, 0]
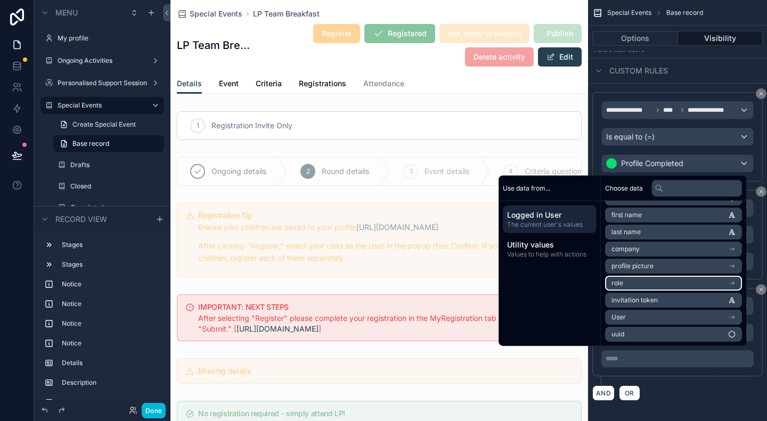
click at [676, 282] on li "role" at bounding box center [673, 283] width 137 height 15
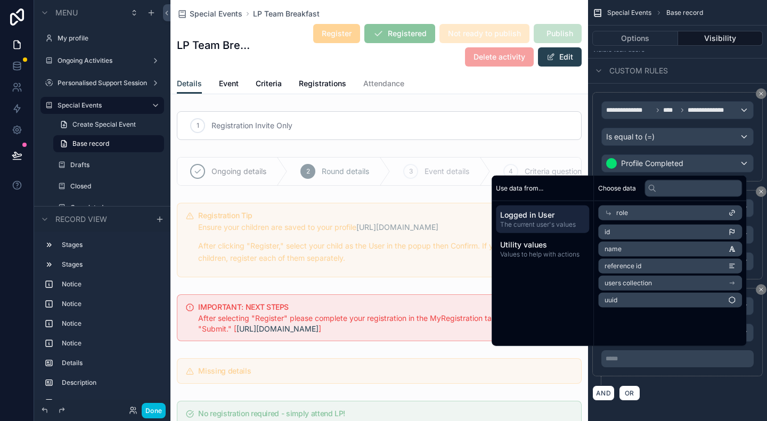
scroll to position [0, 0]
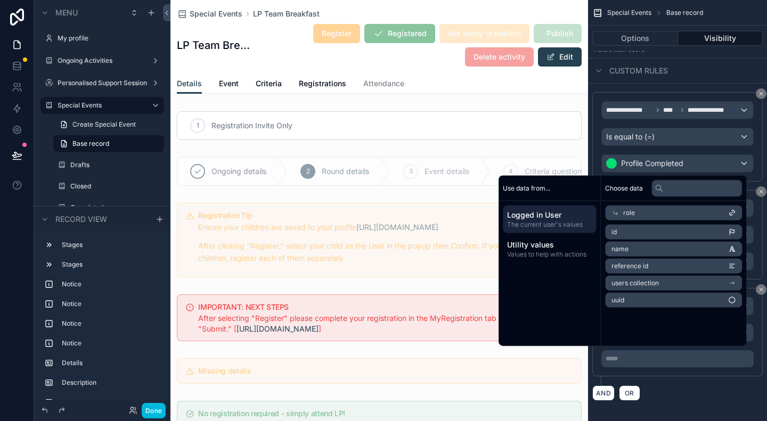
click at [683, 211] on div "role" at bounding box center [673, 213] width 137 height 15
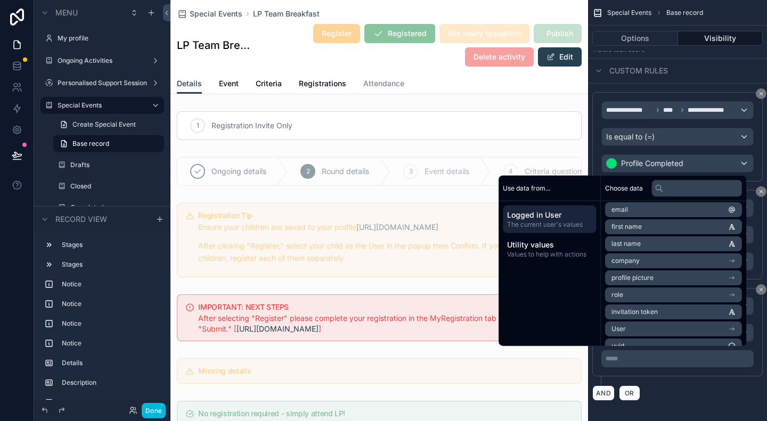
scroll to position [32, 0]
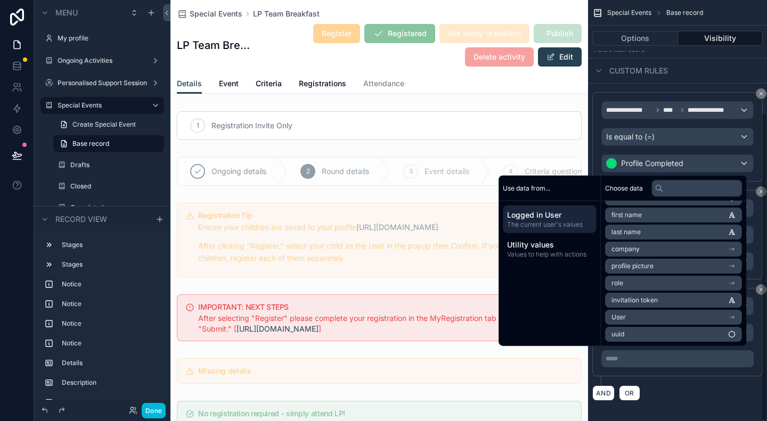
click at [695, 369] on div "**********" at bounding box center [677, 332] width 170 height 88
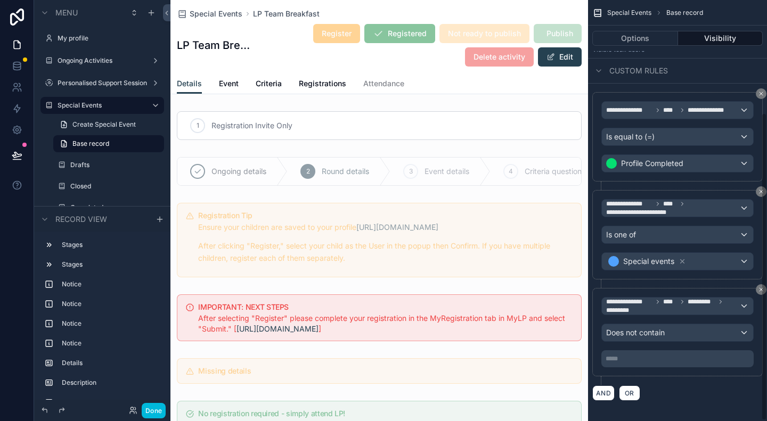
click at [762, 282] on div "**********" at bounding box center [677, 210] width 179 height 421
click at [760, 287] on icon "scrollable content" at bounding box center [761, 290] width 6 height 6
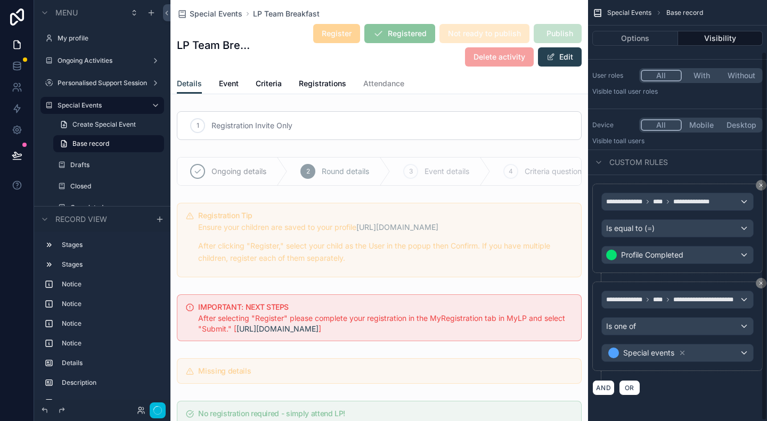
scroll to position [59, 0]
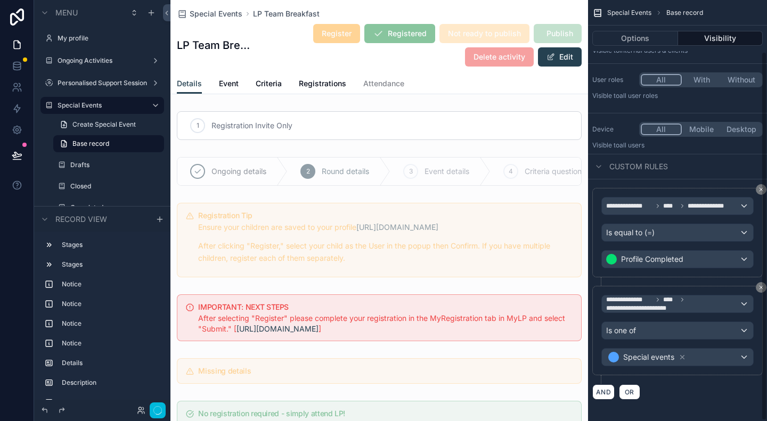
click at [711, 384] on div "AND OR" at bounding box center [677, 392] width 170 height 16
click at [151, 410] on button "Done" at bounding box center [154, 410] width 24 height 15
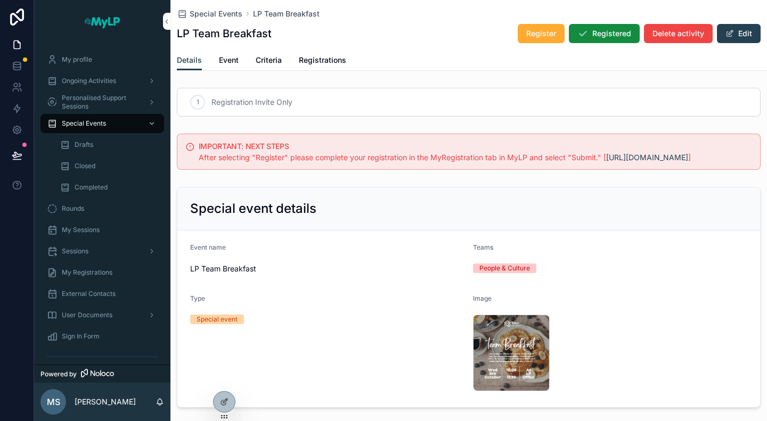
click at [425, 42] on div "LP Team Breakfast Register Registered Delete activity Edit" at bounding box center [469, 33] width 584 height 20
click at [219, 402] on div at bounding box center [224, 402] width 21 height 20
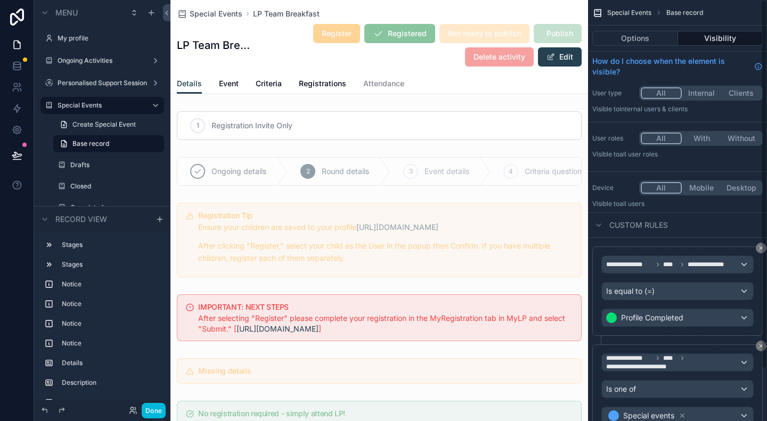
click at [617, 37] on button "Options" at bounding box center [635, 38] width 86 height 15
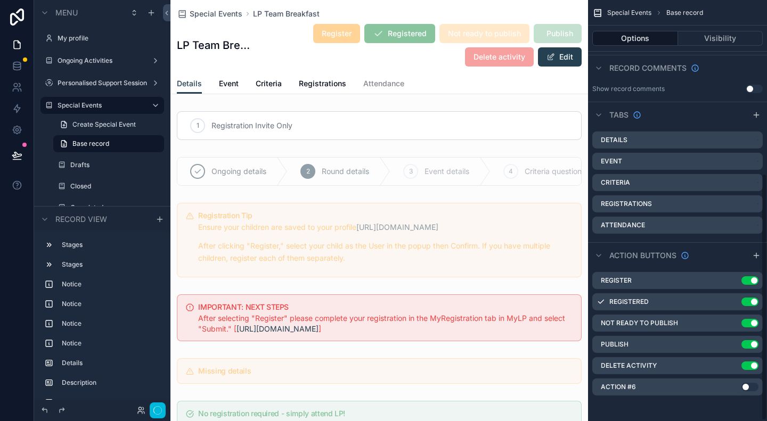
scroll to position [295, 0]
click at [0, 0] on icon "scrollable content" at bounding box center [0, 0] width 0 height 0
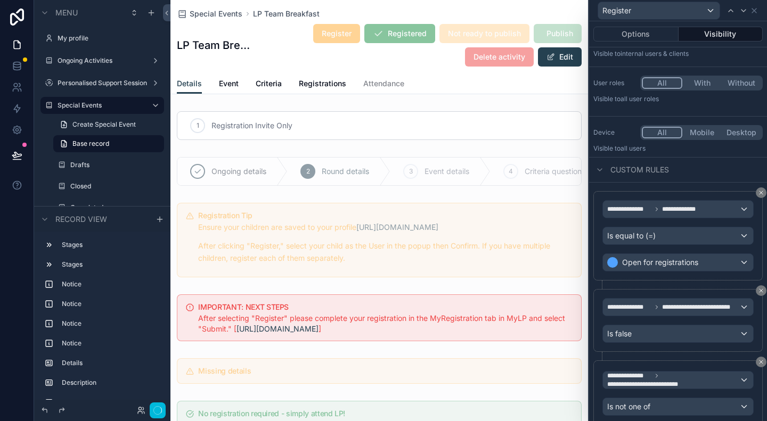
scroll to position [0, 0]
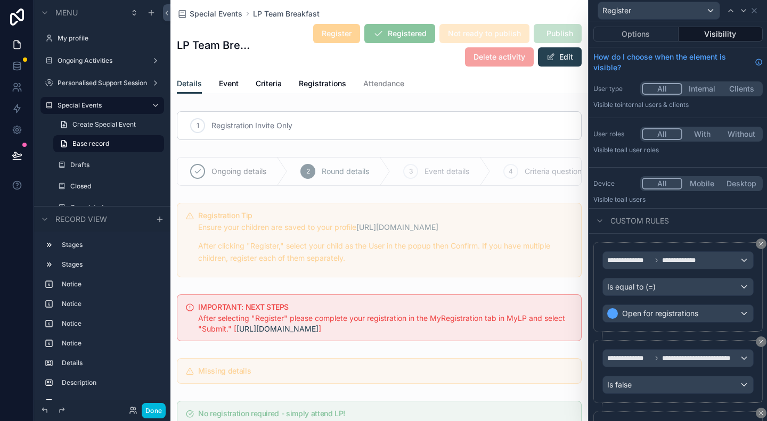
click at [719, 39] on button "Visibility" at bounding box center [721, 34] width 85 height 15
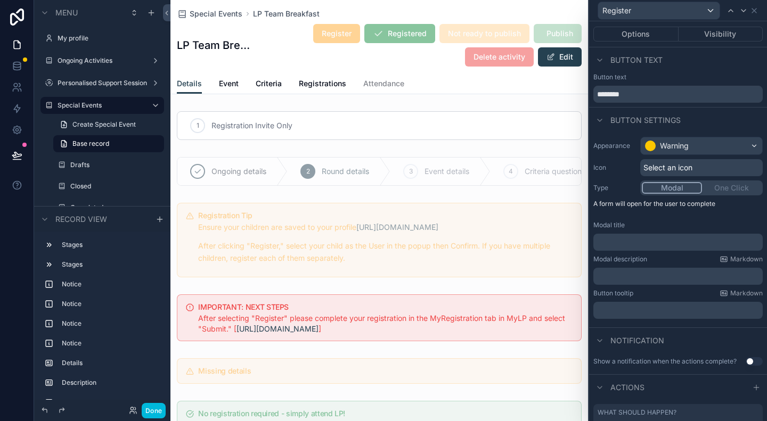
click at [718, 32] on button "Visibility" at bounding box center [721, 34] width 85 height 15
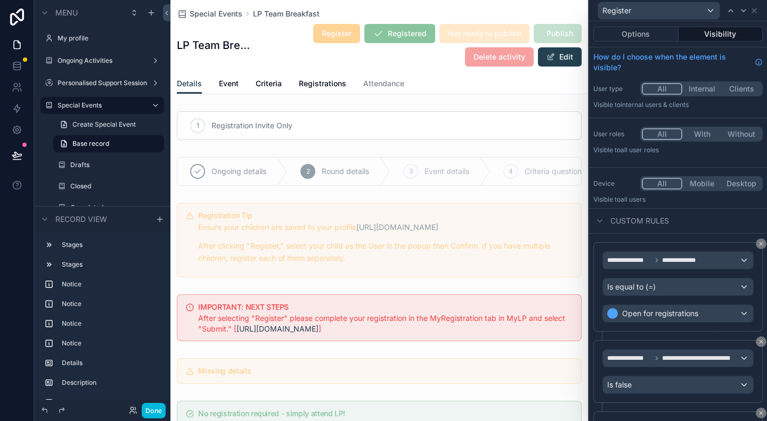
click at [718, 32] on button "Visibility" at bounding box center [721, 34] width 85 height 15
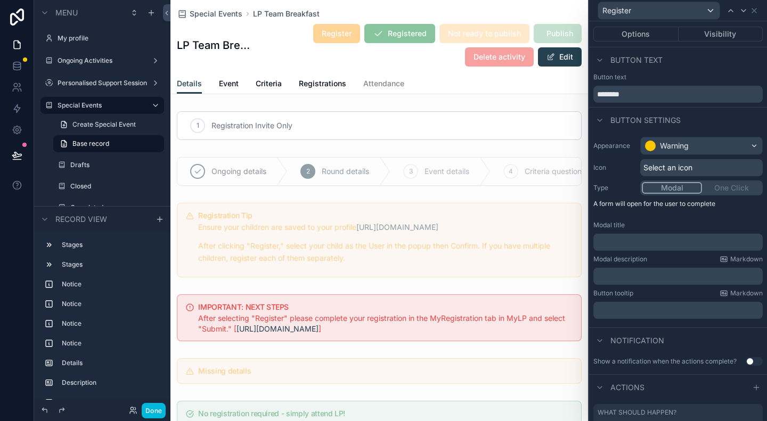
click at [718, 32] on button "Visibility" at bounding box center [721, 34] width 85 height 15
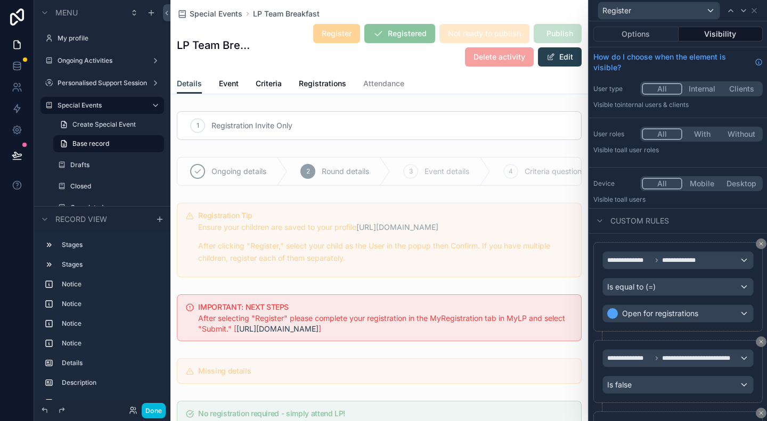
click at [151, 408] on button "Done" at bounding box center [154, 410] width 24 height 15
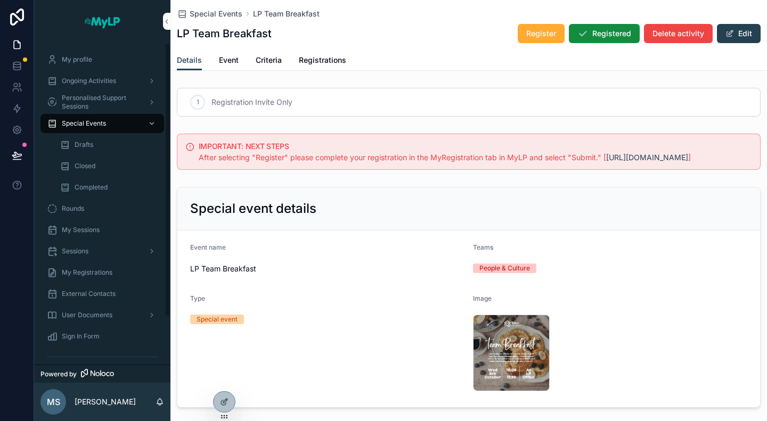
click at [727, 43] on div "Register Registered Delete activity Edit" at bounding box center [634, 33] width 251 height 20
click at [730, 37] on button "Edit" at bounding box center [739, 33] width 44 height 19
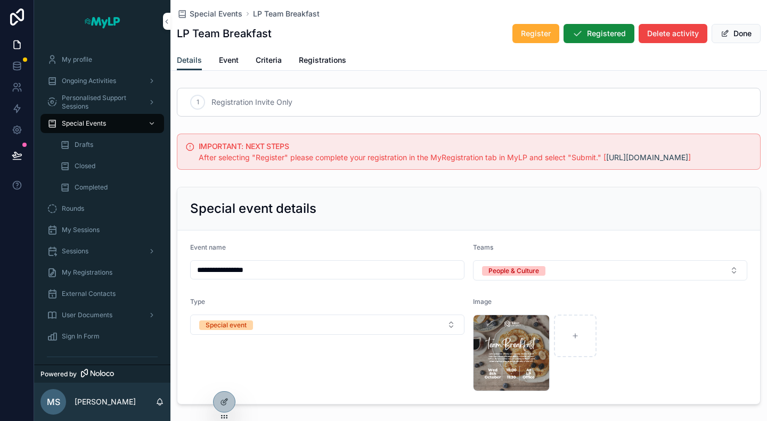
click at [254, 38] on h1 "LP Team Breakfast" at bounding box center [224, 33] width 95 height 15
click at [283, 25] on div "LP Team Breakfast Register Registered Delete activity Done" at bounding box center [469, 33] width 584 height 20
click at [270, 34] on h1 "LP Team Breakfast" at bounding box center [224, 33] width 95 height 15
click at [229, 62] on span "Event" at bounding box center [229, 60] width 20 height 11
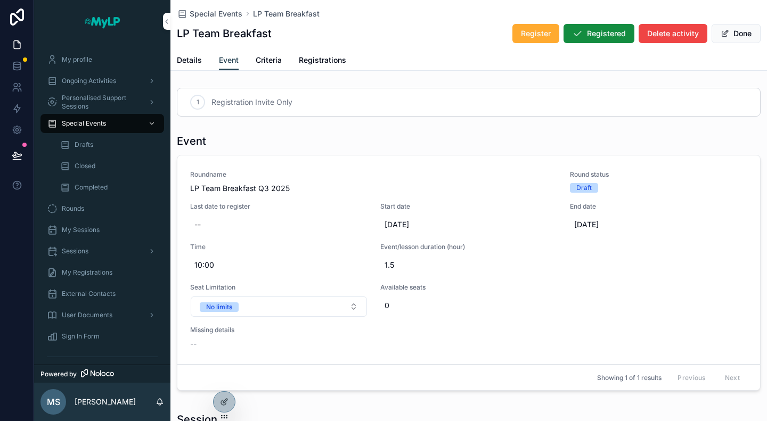
click at [193, 62] on span "Details" at bounding box center [189, 60] width 25 height 11
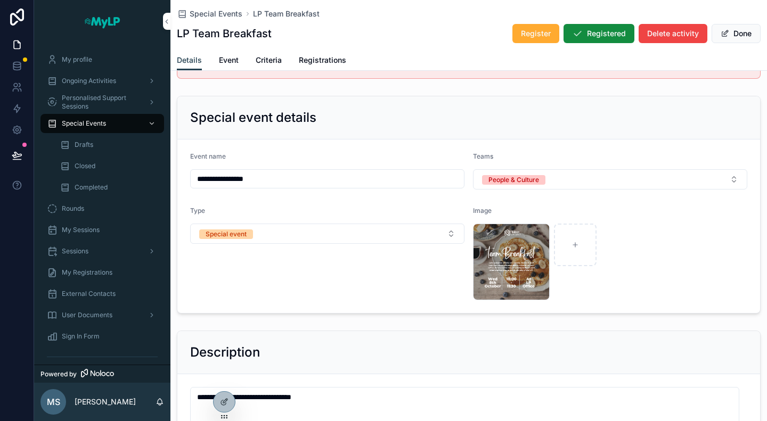
scroll to position [107, 0]
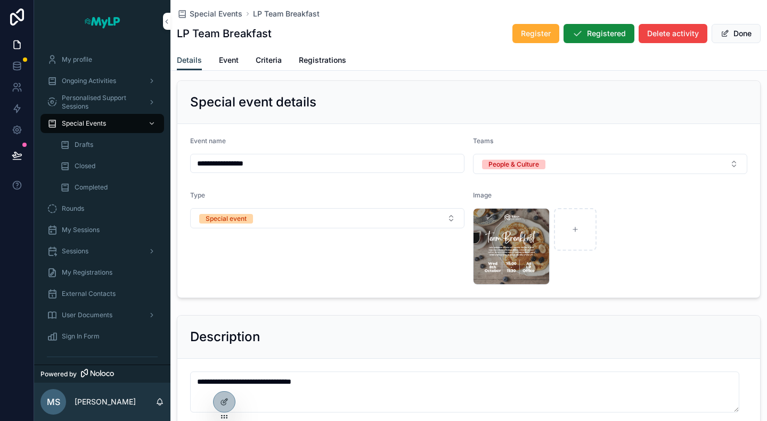
click at [281, 170] on input "**********" at bounding box center [327, 163] width 273 height 15
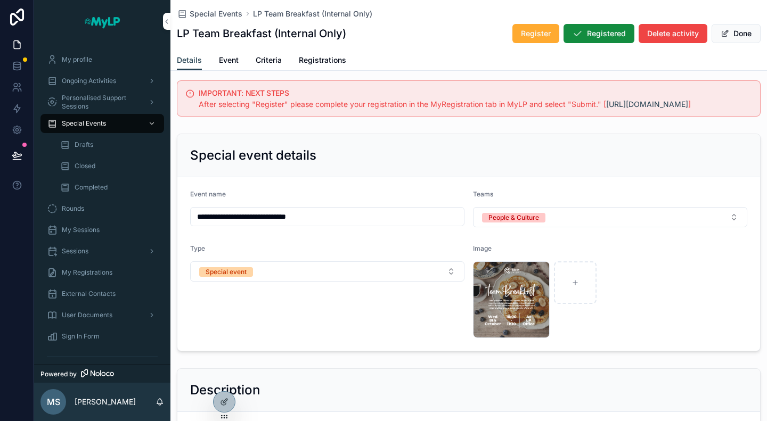
scroll to position [0, 0]
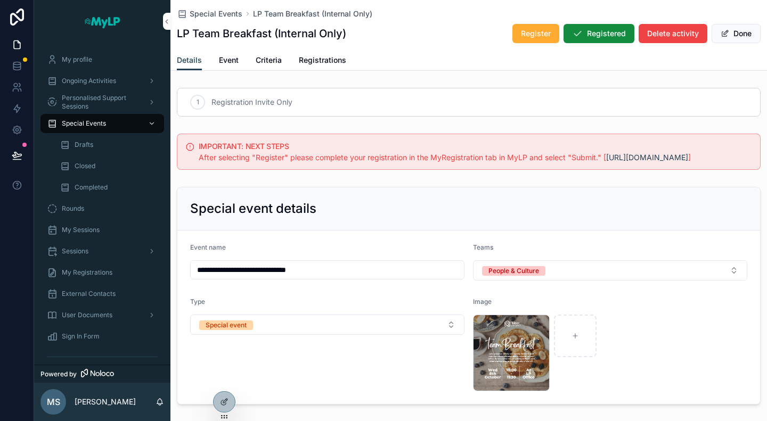
click at [293, 278] on input "**********" at bounding box center [327, 270] width 273 height 15
type input "**********"
click at [224, 58] on span "Event" at bounding box center [229, 60] width 20 height 11
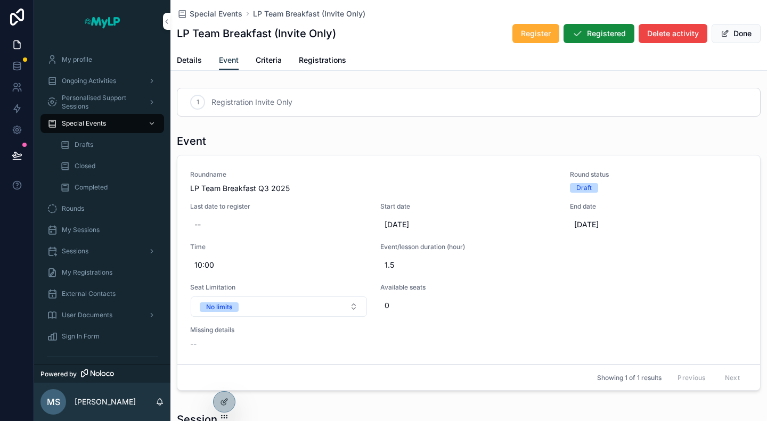
click at [185, 61] on span "Details" at bounding box center [189, 60] width 25 height 11
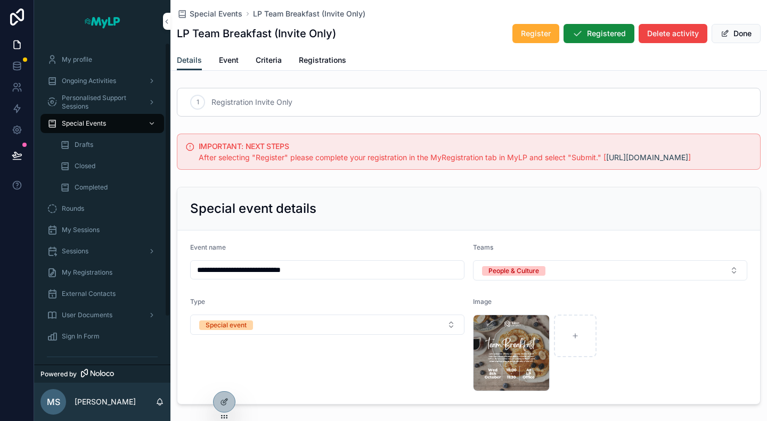
click at [78, 123] on span "Special Events" at bounding box center [84, 123] width 44 height 9
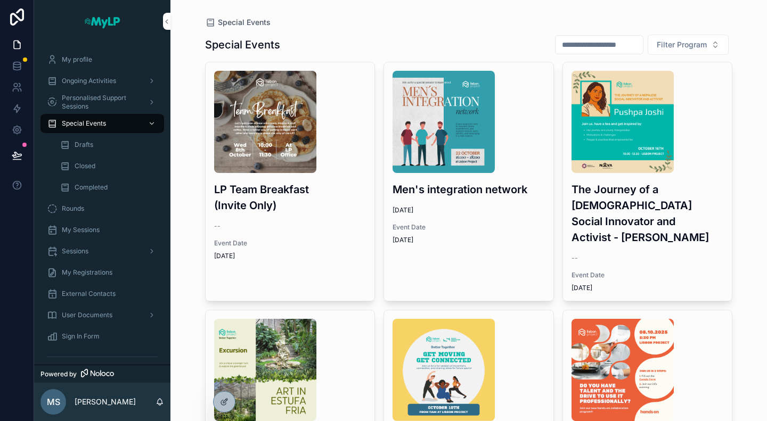
click at [303, 233] on div "LP Team Breakfast (Invite Only) -- Event Date [DATE]" at bounding box center [290, 165] width 169 height 207
